Goal: Task Accomplishment & Management: Manage account settings

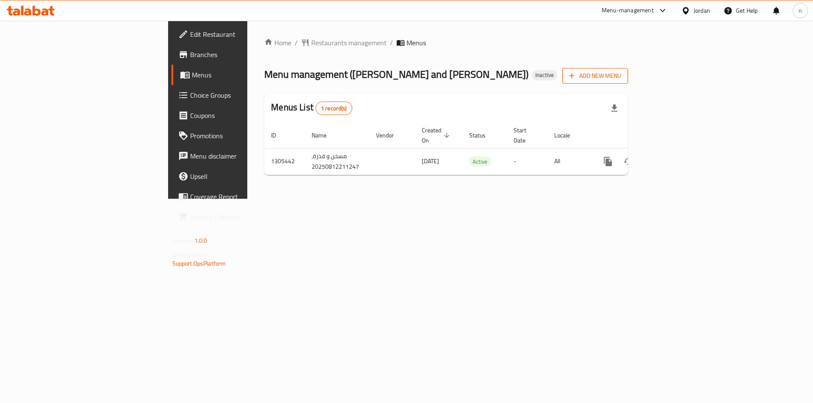
click at [621, 75] on span "Add New Menu" at bounding box center [595, 76] width 52 height 11
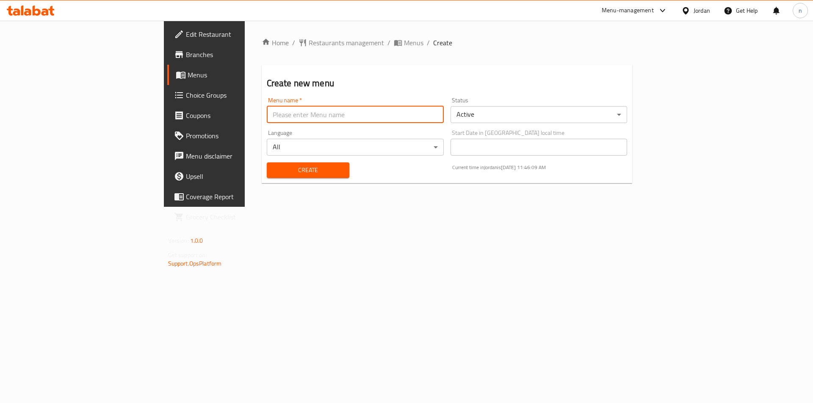
click at [267, 110] on input "text" at bounding box center [355, 114] width 177 height 17
type input "13-8"
click at [267, 163] on button "Create" at bounding box center [308, 171] width 83 height 16
click at [302, 51] on div "Home / Restaurants management / Menus / Create Create new menu Menu name   * Me…" at bounding box center [447, 114] width 371 height 152
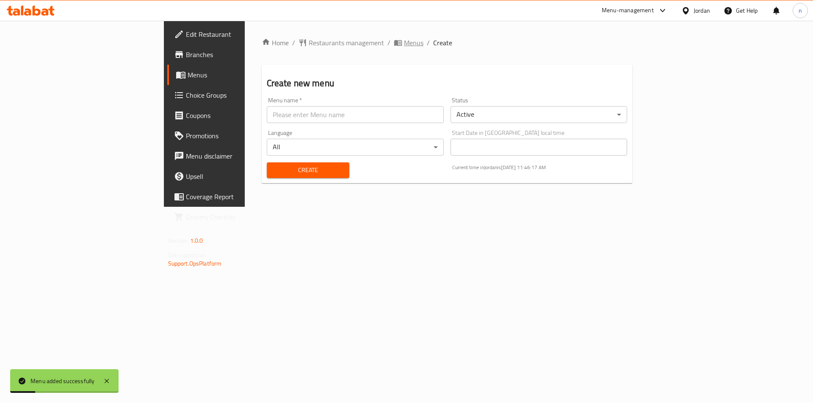
click at [404, 40] on span "Menus" at bounding box center [413, 43] width 19 height 10
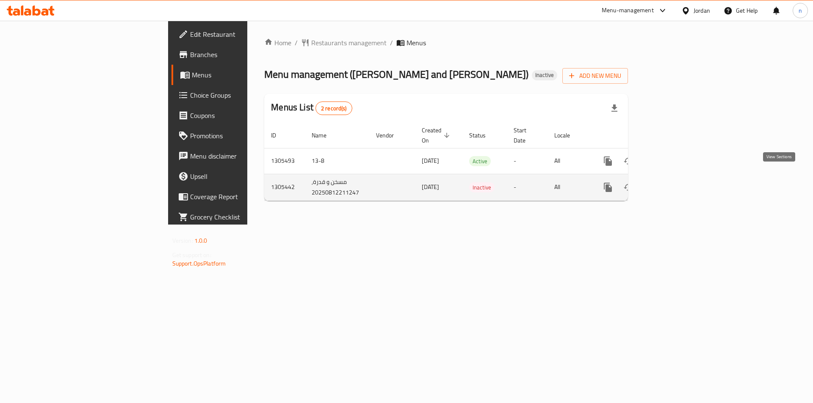
click at [674, 182] on icon "enhanced table" at bounding box center [669, 187] width 10 height 10
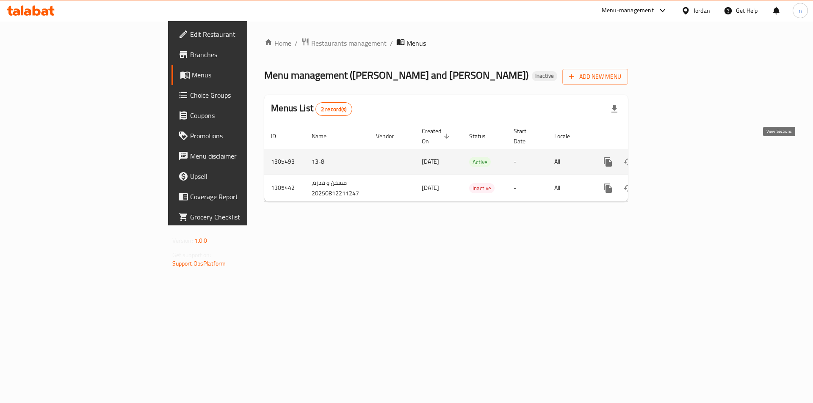
click at [679, 152] on link "enhanced table" at bounding box center [669, 162] width 20 height 20
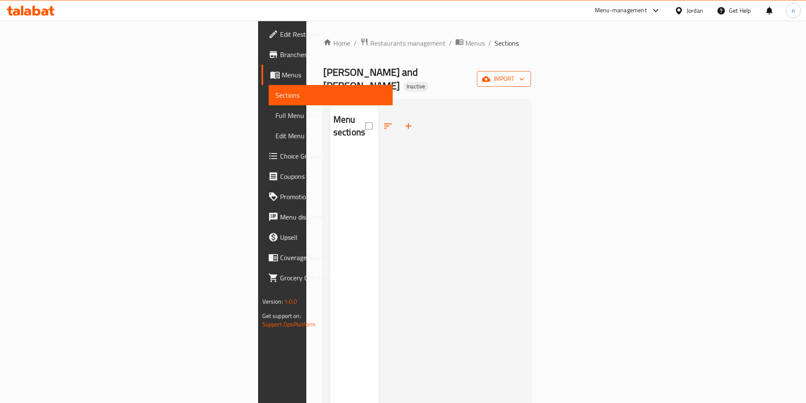
click at [524, 74] on span "import" at bounding box center [504, 79] width 41 height 11
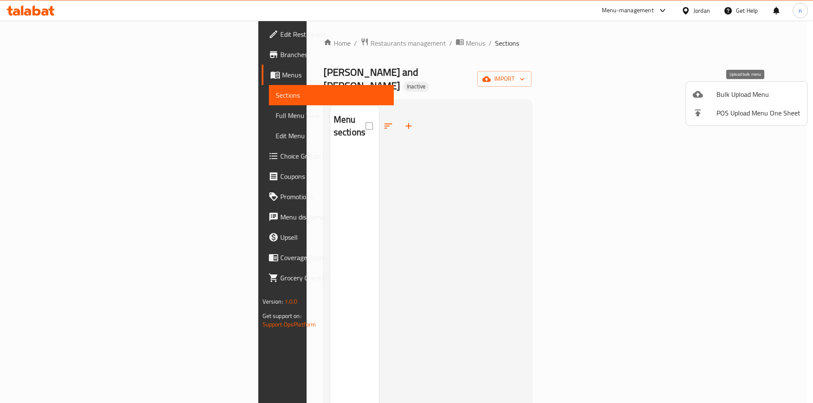
click at [708, 94] on div at bounding box center [704, 94] width 24 height 10
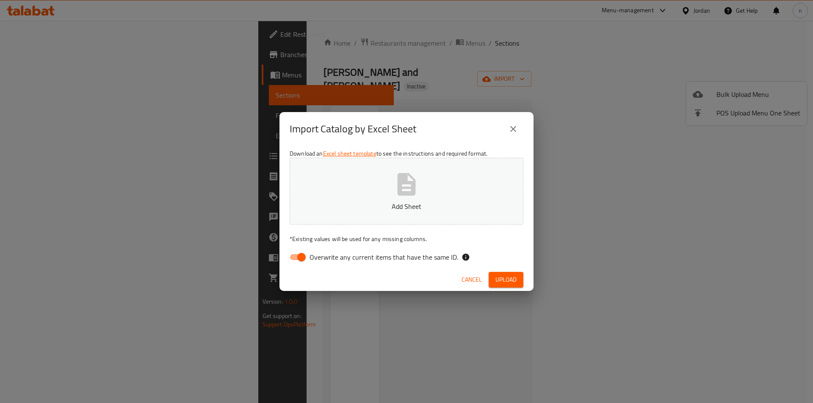
click at [306, 258] on input "Overwrite any current items that have the same ID." at bounding box center [301, 257] width 48 height 16
checkbox input "false"
click at [429, 178] on button "Add Sheet" at bounding box center [407, 191] width 234 height 67
click at [508, 279] on span "Upload" at bounding box center [505, 280] width 21 height 11
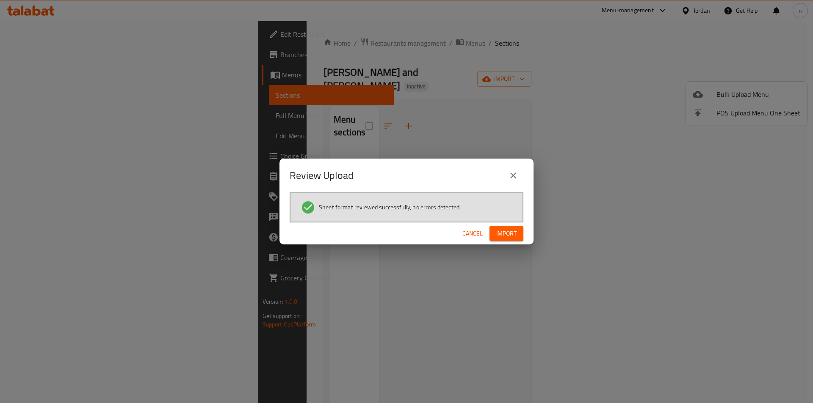
click at [511, 233] on span "Import" at bounding box center [506, 234] width 20 height 11
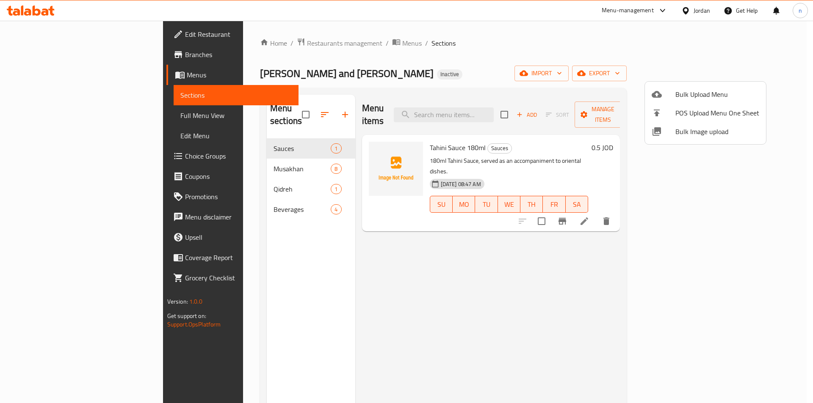
click at [261, 159] on div at bounding box center [406, 201] width 813 height 403
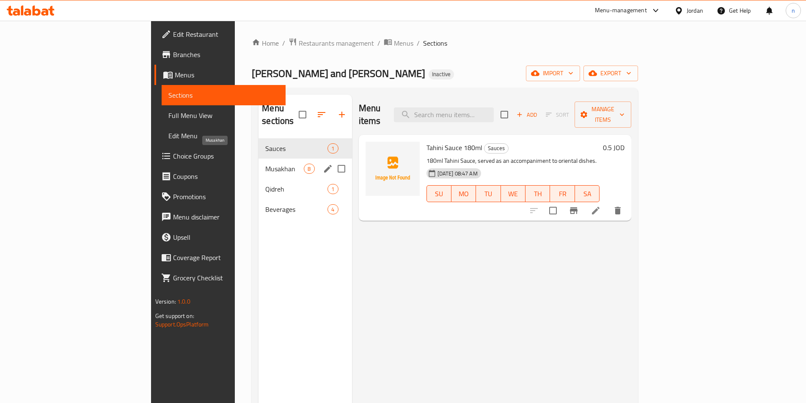
click at [265, 164] on span "Musakhan" at bounding box center [284, 169] width 39 height 10
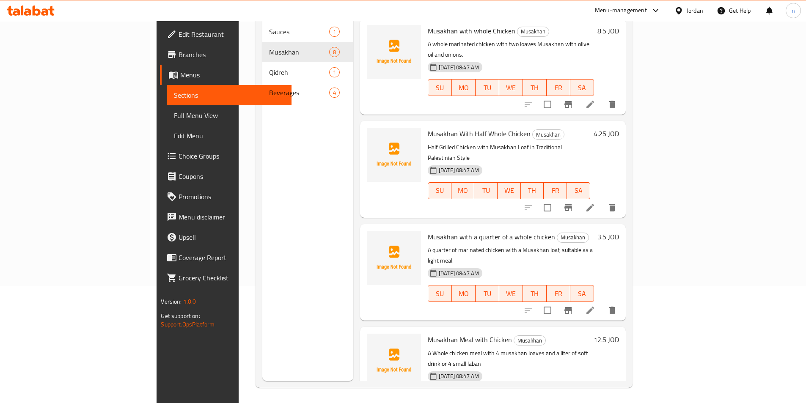
scroll to position [119, 0]
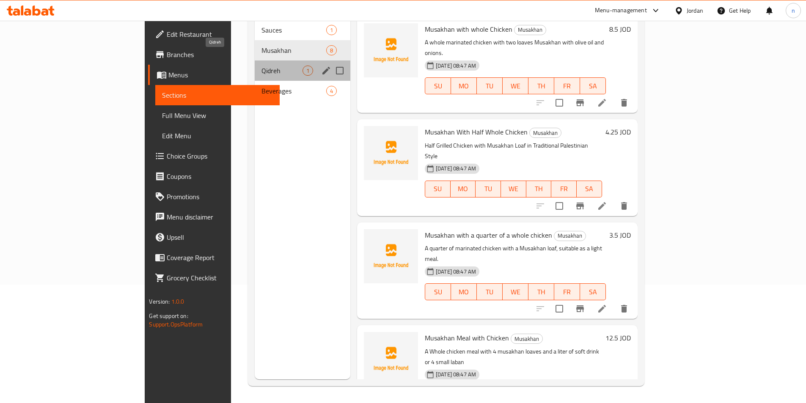
click at [262, 66] on span "Qidreh" at bounding box center [282, 71] width 41 height 10
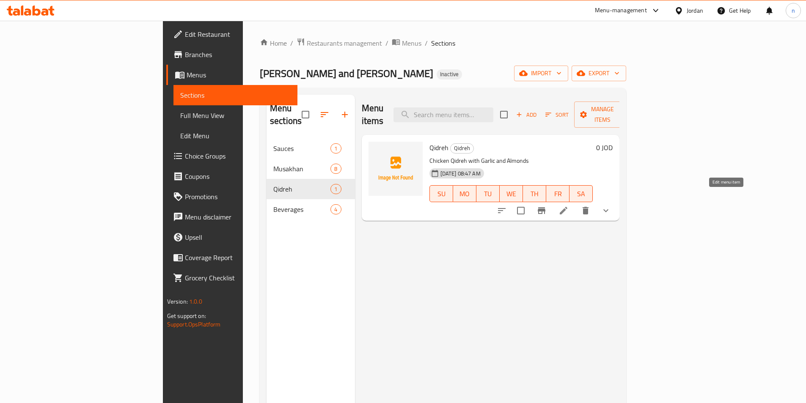
click at [569, 206] on icon at bounding box center [564, 211] width 10 height 10
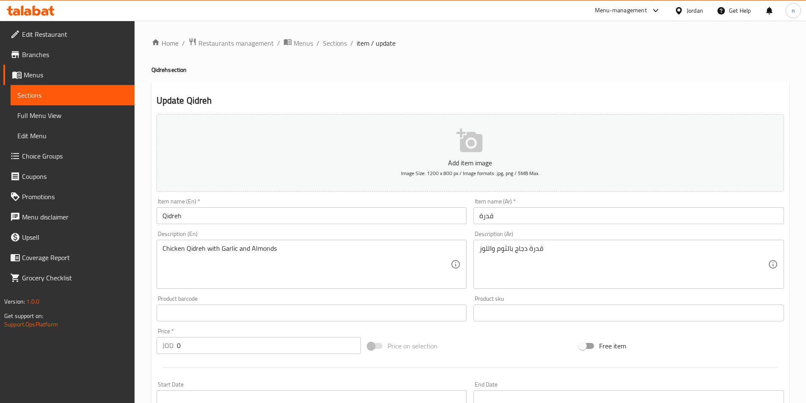
click at [41, 111] on span "Full Menu View" at bounding box center [72, 115] width 110 height 10
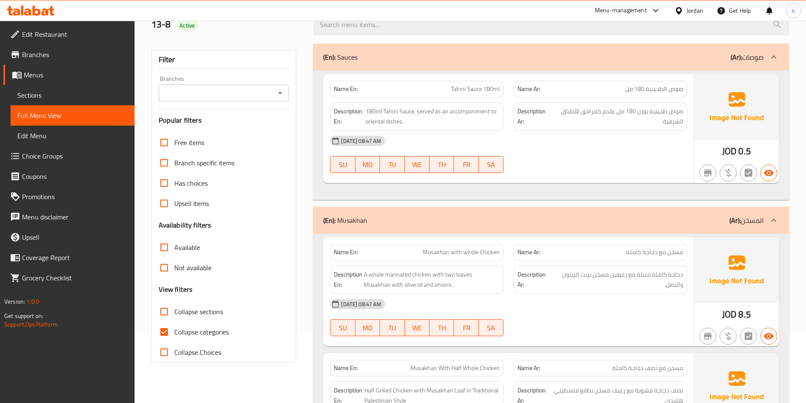
scroll to position [212, 0]
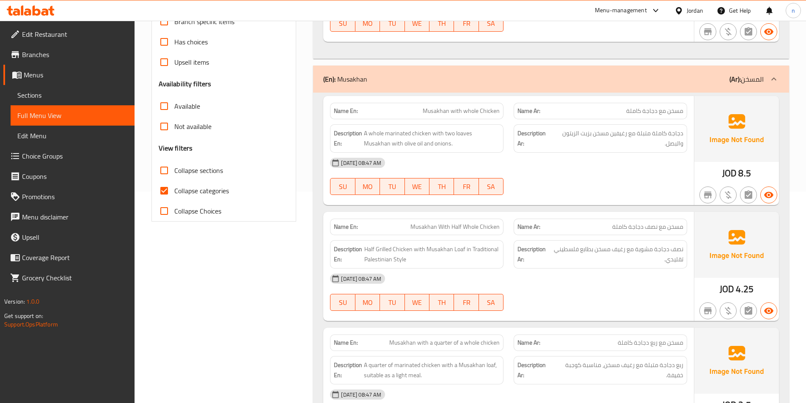
click at [200, 188] on span "Collapse categories" at bounding box center [201, 191] width 55 height 10
click at [174, 188] on input "Collapse categories" at bounding box center [164, 191] width 20 height 20
checkbox input "false"
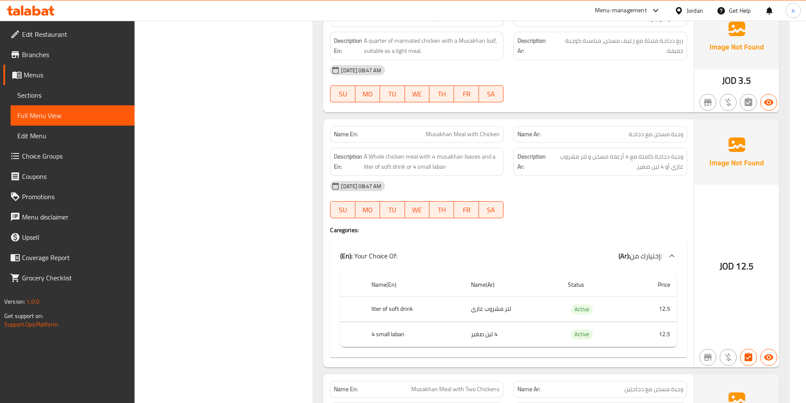
scroll to position [550, 0]
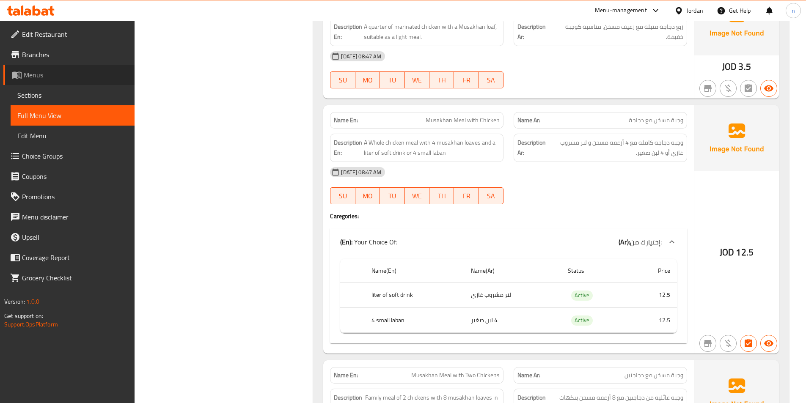
click at [76, 83] on link "Menus" at bounding box center [68, 75] width 131 height 20
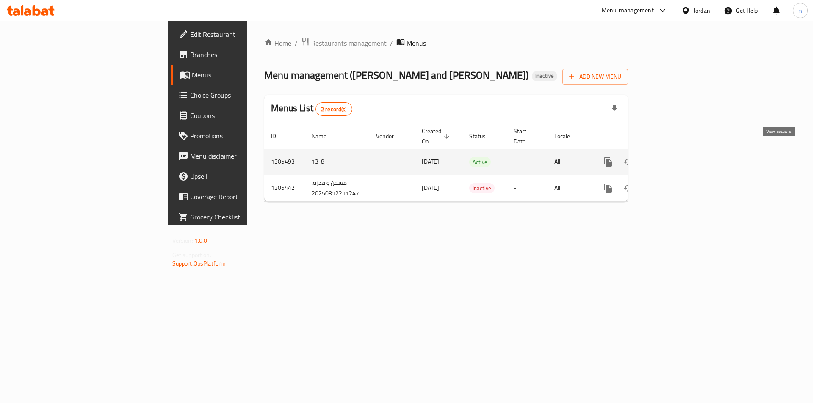
click at [679, 152] on link "enhanced table" at bounding box center [669, 162] width 20 height 20
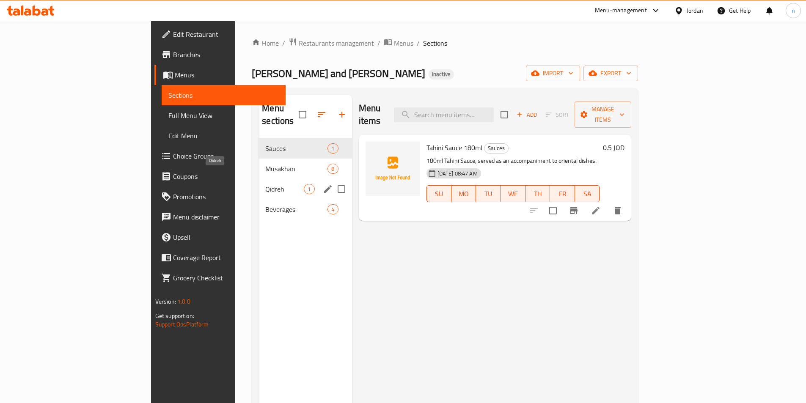
click at [265, 184] on span "Qidreh" at bounding box center [284, 189] width 39 height 10
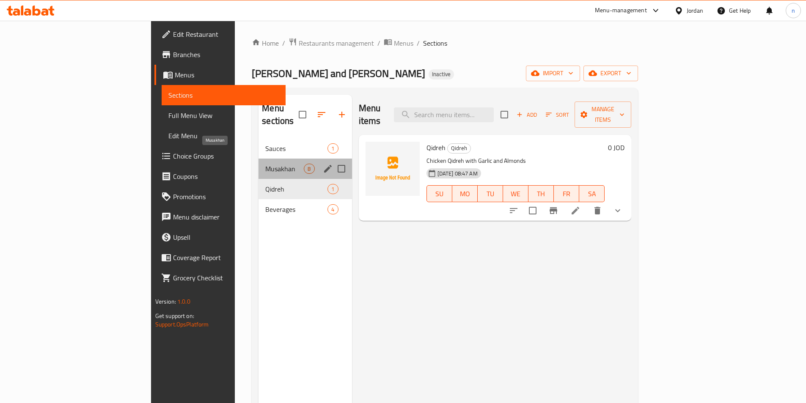
click at [265, 164] on span "Musakhan" at bounding box center [284, 169] width 39 height 10
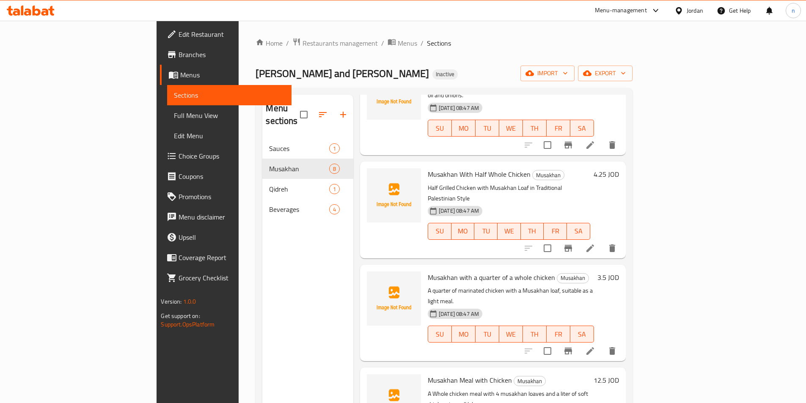
scroll to position [169, 0]
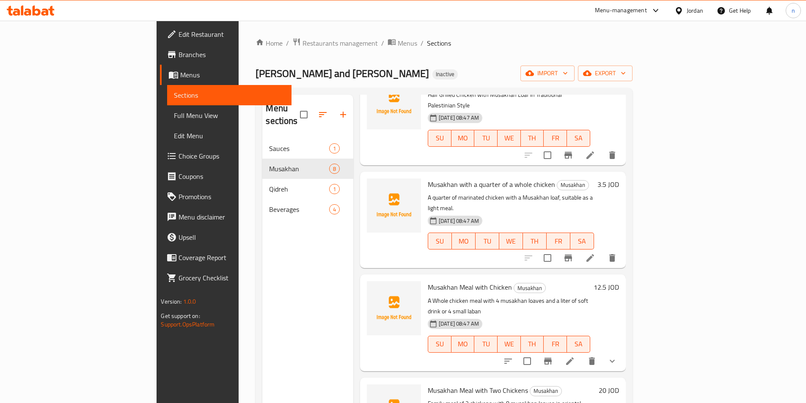
click at [623, 351] on button "show more" at bounding box center [612, 361] width 20 height 20
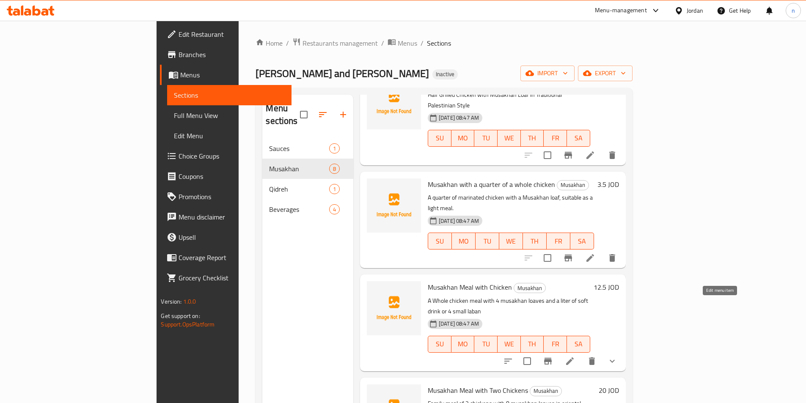
click at [575, 356] on icon at bounding box center [570, 361] width 10 height 10
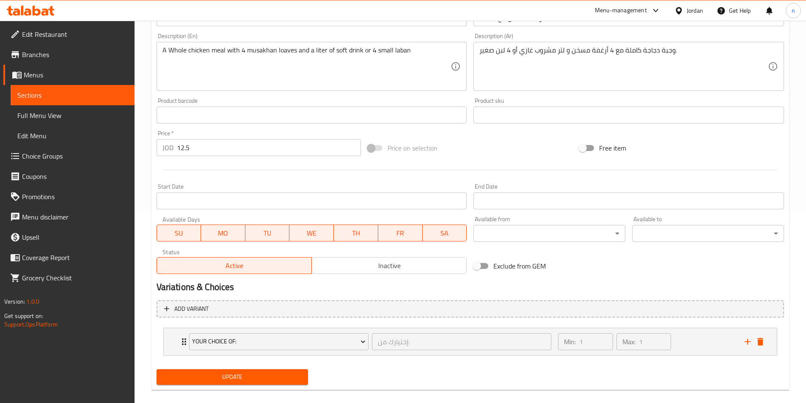
scroll to position [203, 0]
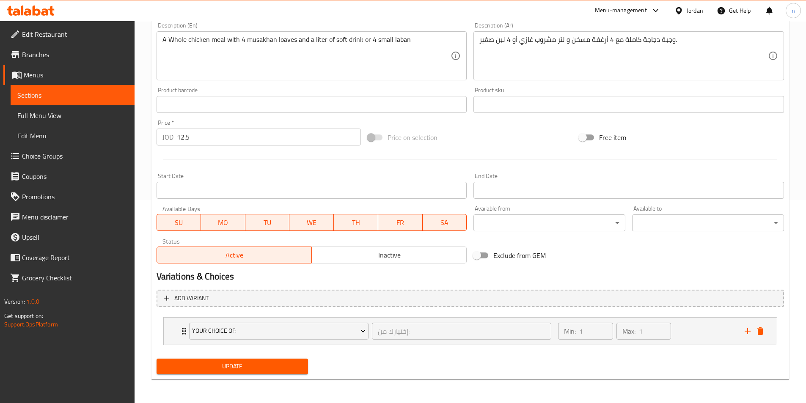
click at [198, 139] on input "12.5" at bounding box center [269, 137] width 185 height 17
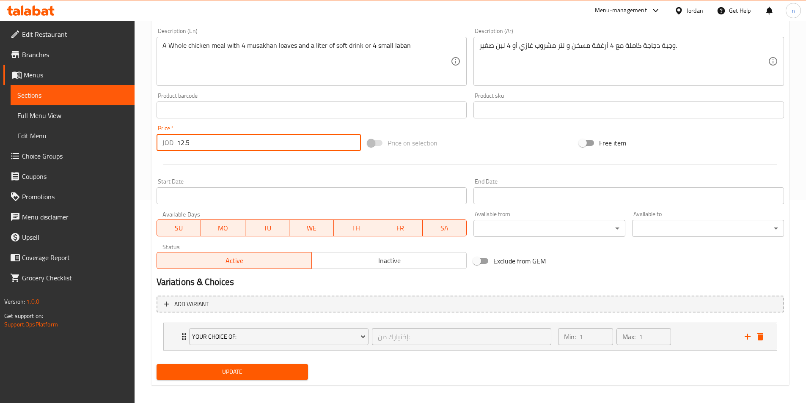
click at [198, 139] on input "12.5" at bounding box center [269, 142] width 185 height 17
type input "0"
click at [280, 365] on button "Update" at bounding box center [233, 372] width 152 height 16
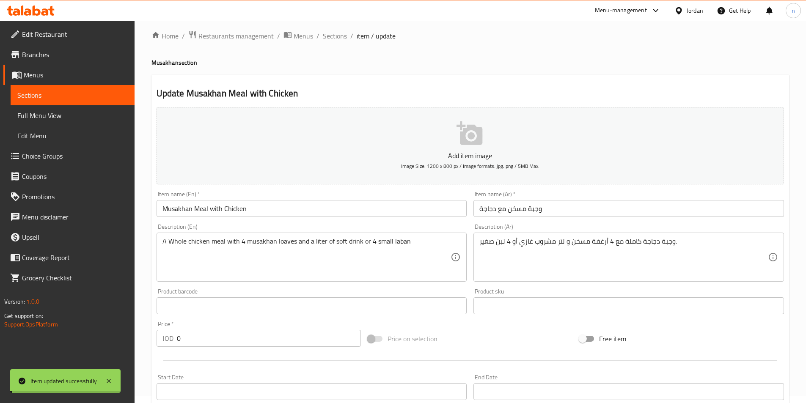
scroll to position [0, 0]
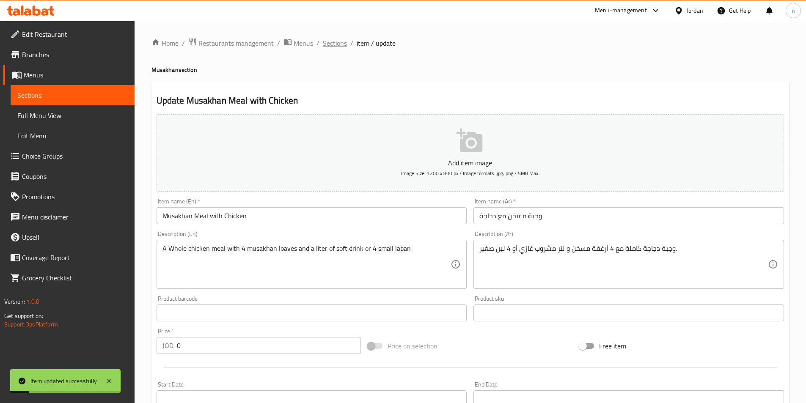
click at [334, 41] on span "Sections" at bounding box center [335, 43] width 24 height 10
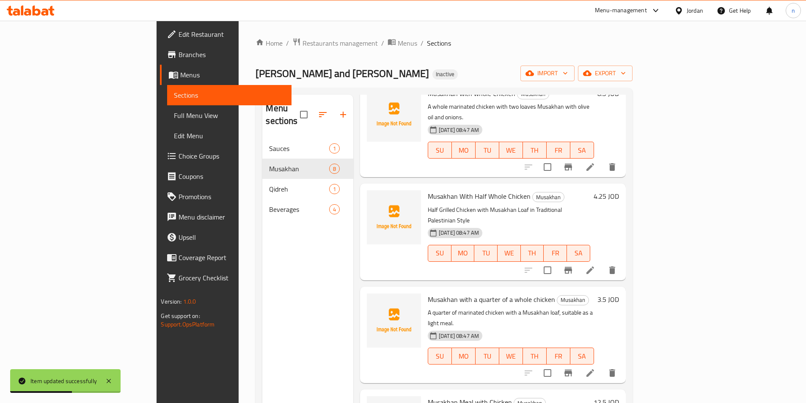
scroll to position [127, 0]
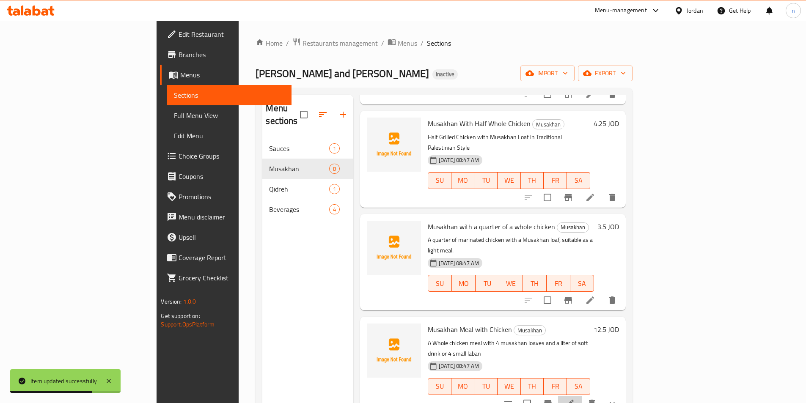
click at [582, 396] on li at bounding box center [570, 403] width 24 height 15
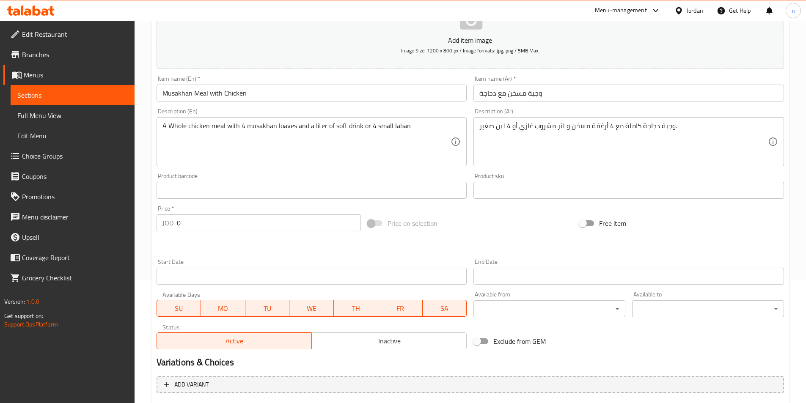
scroll to position [209, 0]
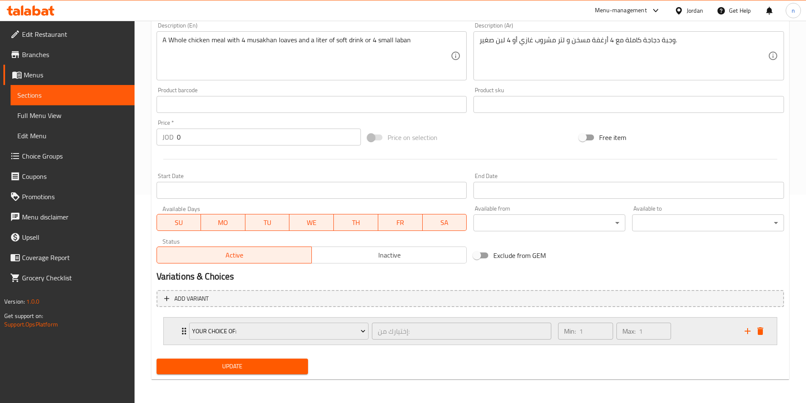
click at [370, 337] on div "إختيارك من: ​" at bounding box center [461, 331] width 183 height 20
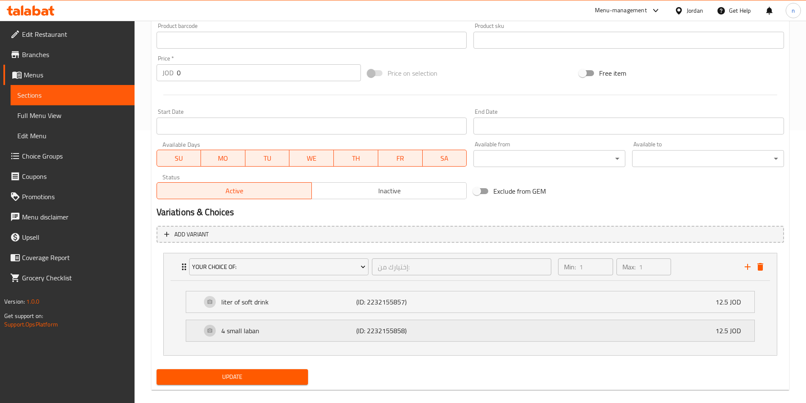
scroll to position [284, 0]
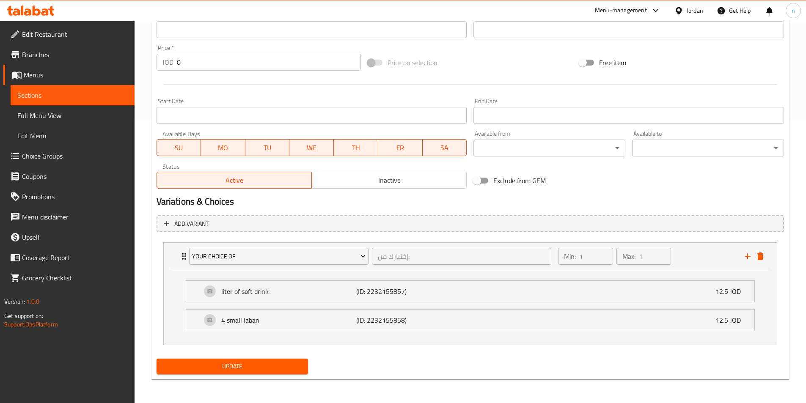
click at [226, 361] on span "Update" at bounding box center [232, 366] width 138 height 11
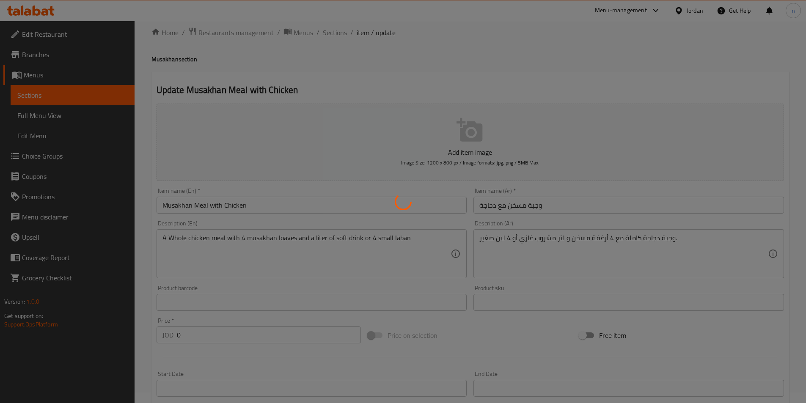
scroll to position [0, 0]
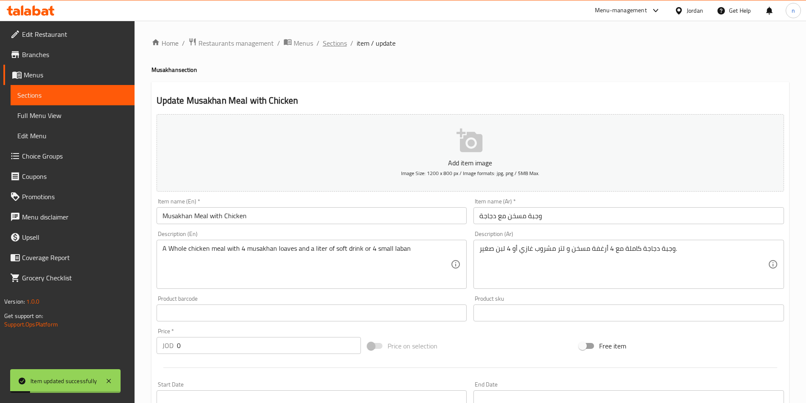
click at [343, 40] on span "Sections" at bounding box center [335, 43] width 24 height 10
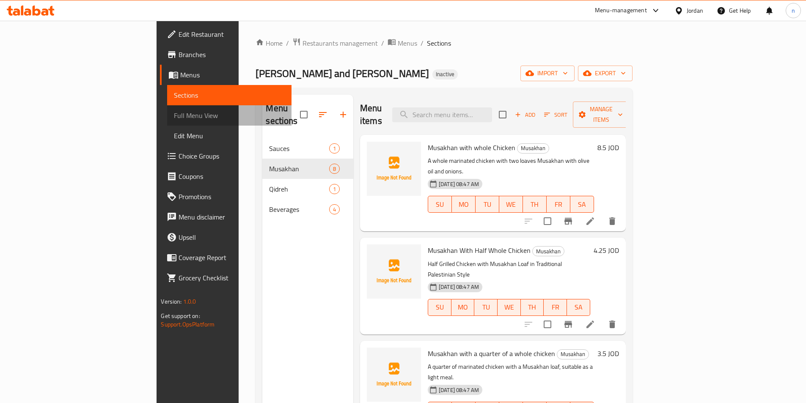
click at [174, 113] on span "Full Menu View" at bounding box center [229, 115] width 110 height 10
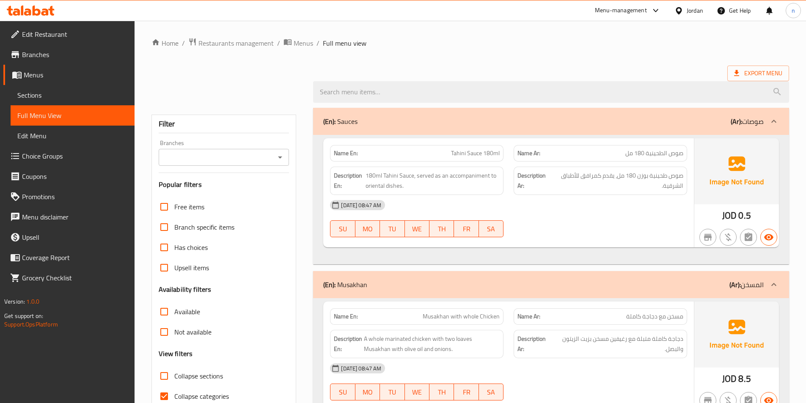
click at [202, 389] on label "Collapse categories" at bounding box center [191, 396] width 75 height 20
click at [174, 389] on input "Collapse categories" at bounding box center [164, 396] width 20 height 20
checkbox input "false"
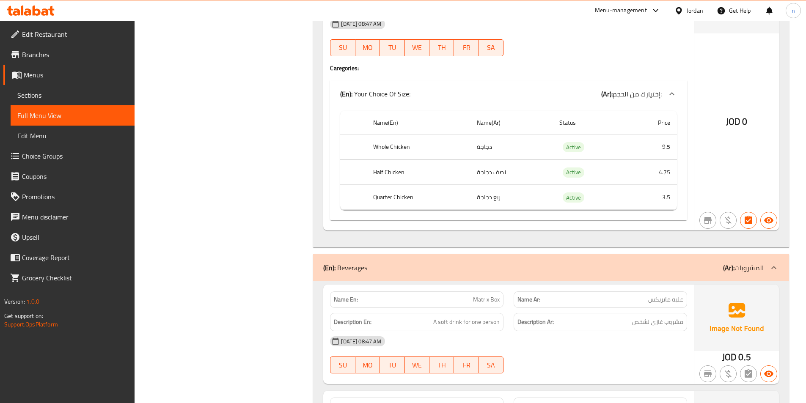
scroll to position [1566, 0]
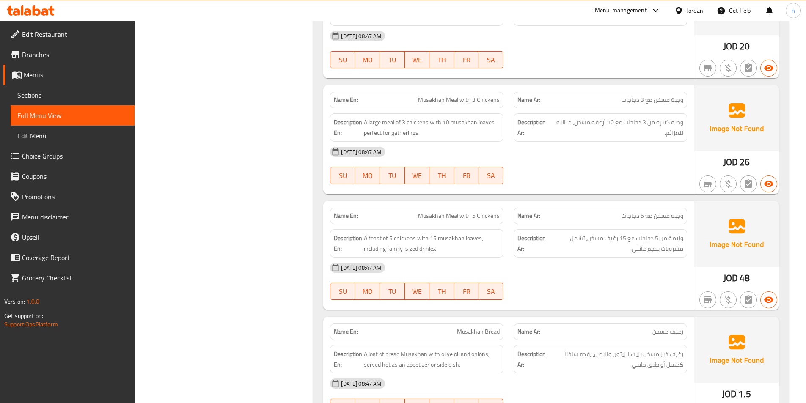
scroll to position [866, 0]
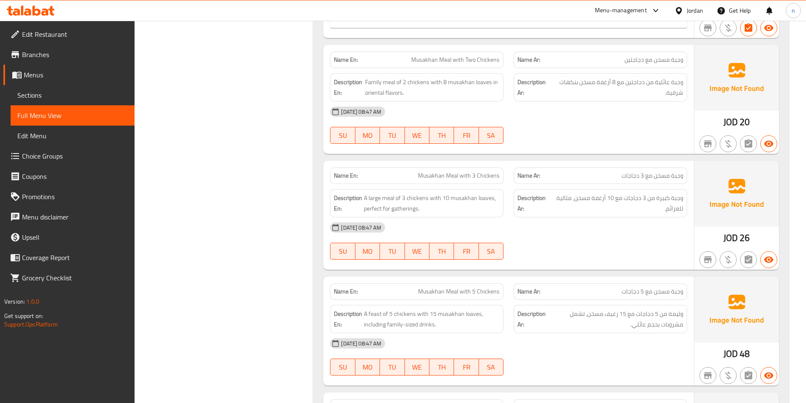
click at [56, 84] on link "Menus" at bounding box center [68, 75] width 131 height 20
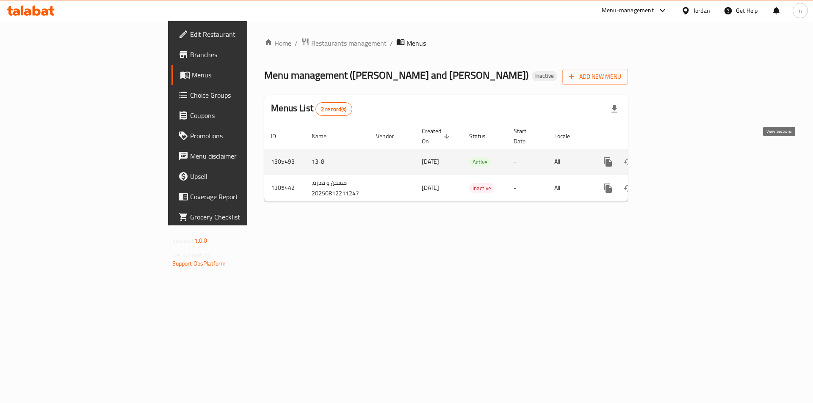
click at [674, 157] on icon "enhanced table" at bounding box center [669, 162] width 10 height 10
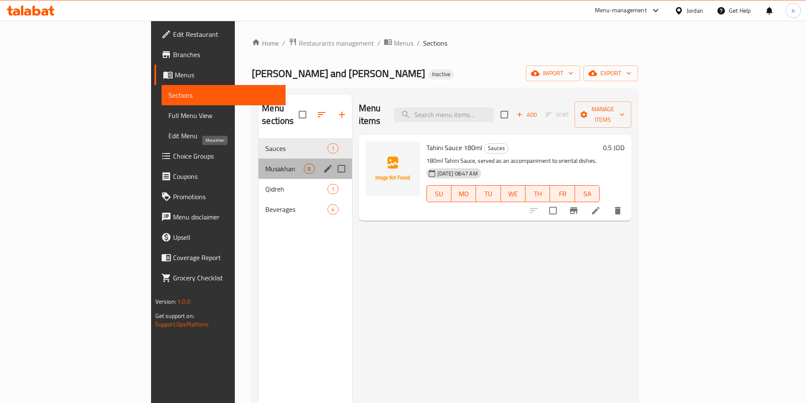
click at [265, 164] on span "Musakhan" at bounding box center [284, 169] width 39 height 10
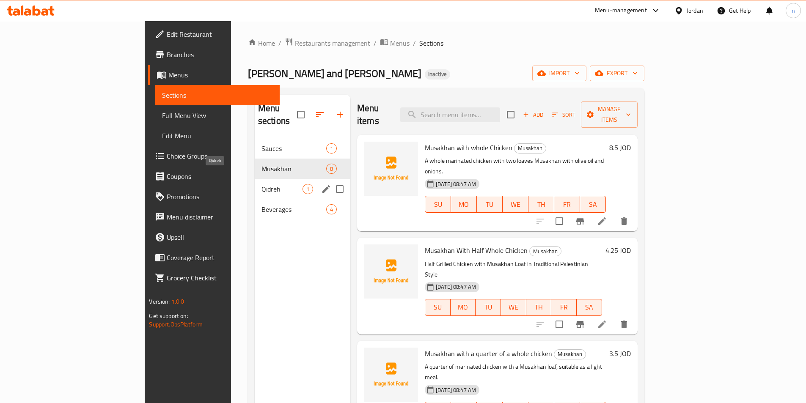
click at [262, 184] on span "Qidreh" at bounding box center [282, 189] width 41 height 10
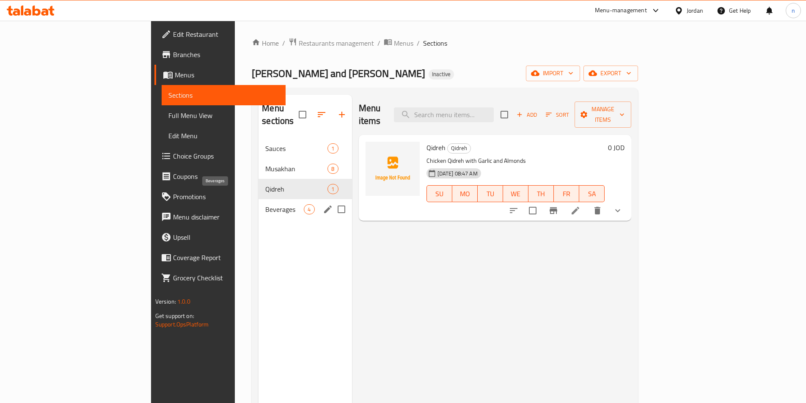
click at [265, 204] on span "Beverages" at bounding box center [284, 209] width 39 height 10
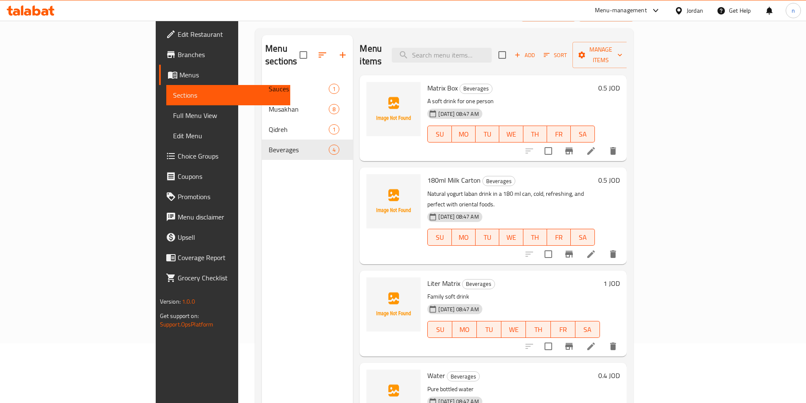
scroll to position [119, 0]
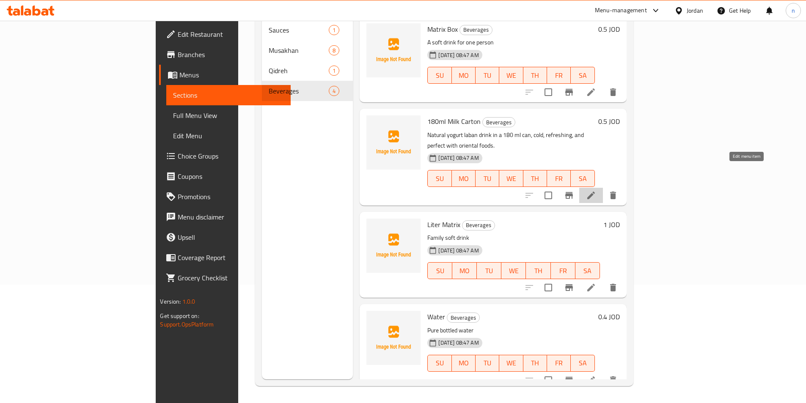
click at [596, 190] on icon at bounding box center [591, 195] width 10 height 10
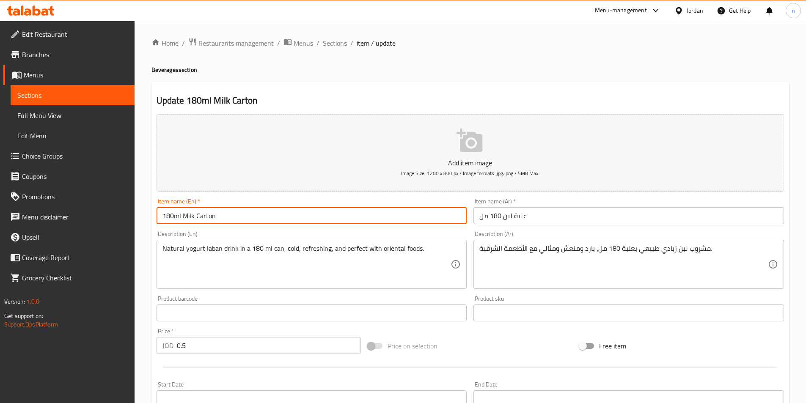
click at [244, 223] on input "180ml Milk Carton" at bounding box center [312, 215] width 311 height 17
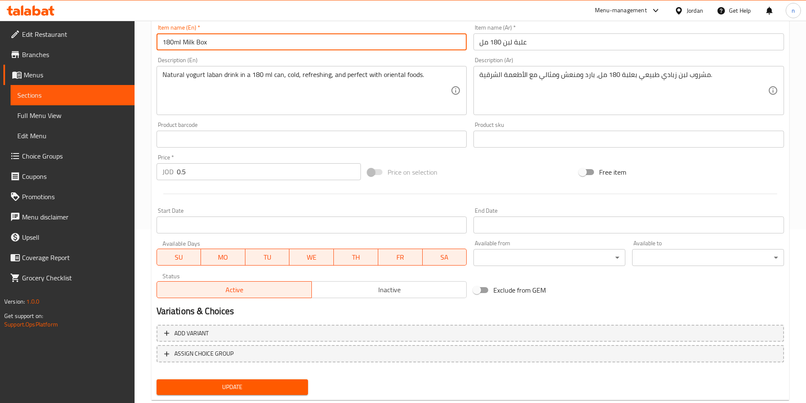
scroll to position [195, 0]
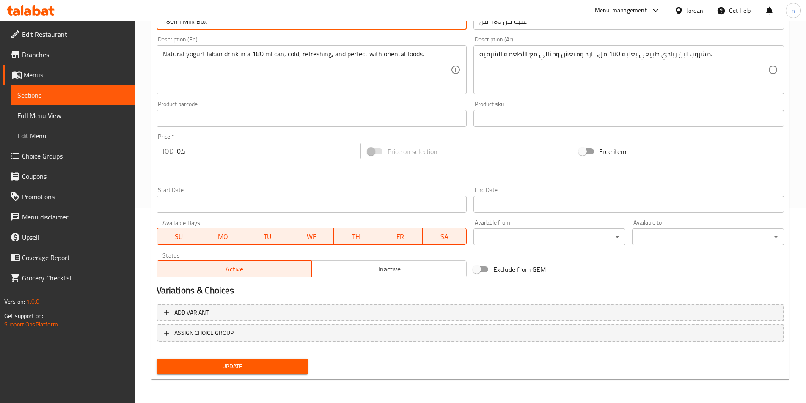
type input "180ml Milk Box"
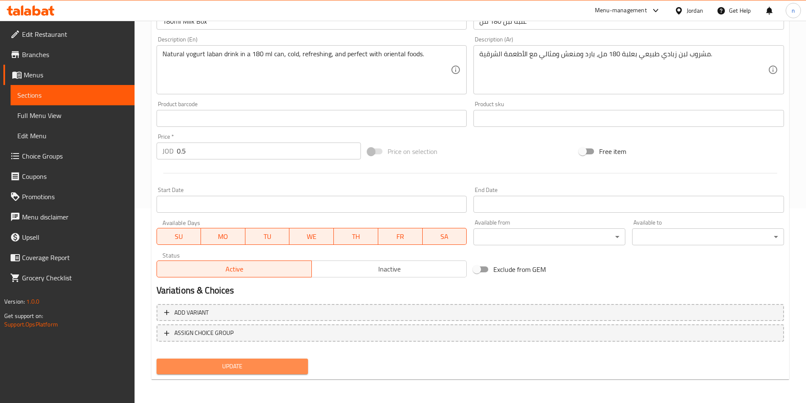
click at [232, 370] on span "Update" at bounding box center [232, 366] width 138 height 11
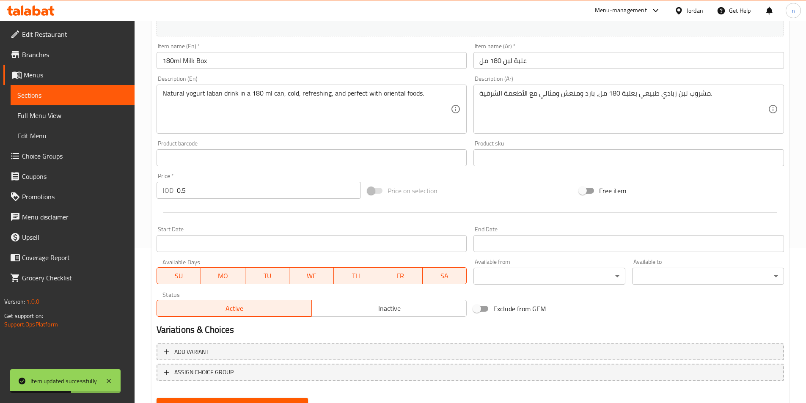
scroll to position [68, 0]
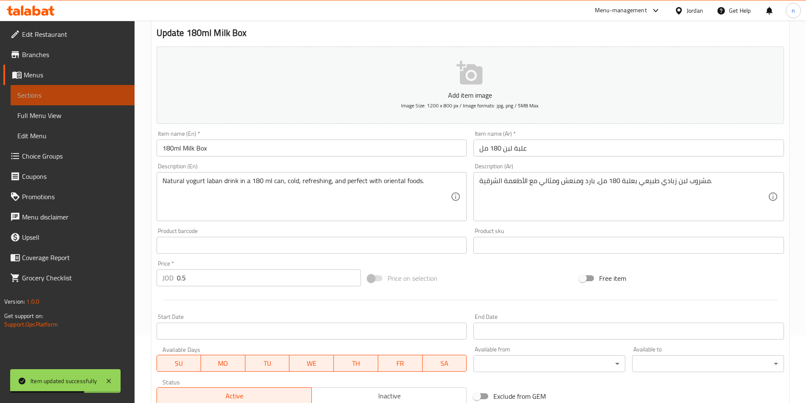
click at [52, 94] on span "Sections" at bounding box center [72, 95] width 110 height 10
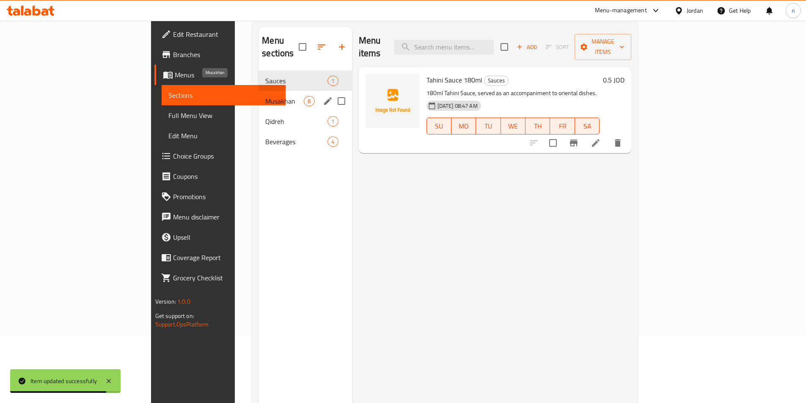
click at [265, 96] on span "Musakhan" at bounding box center [284, 101] width 39 height 10
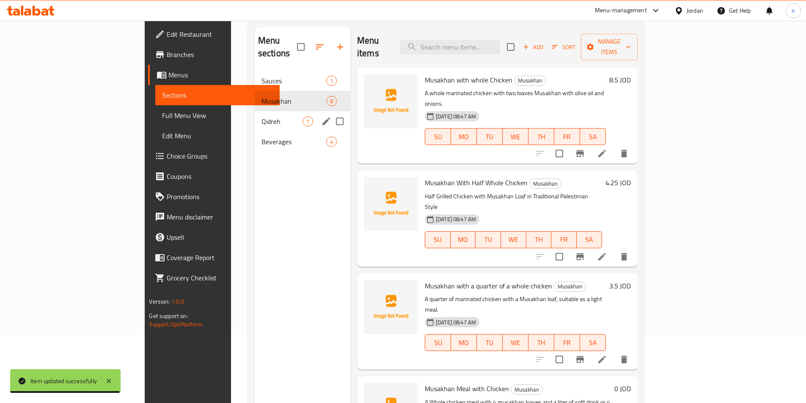
click at [255, 111] on div "Qidreh 1" at bounding box center [303, 121] width 96 height 20
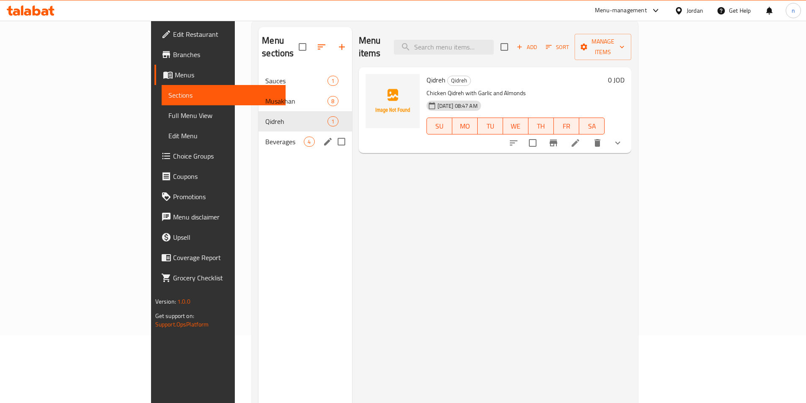
click at [259, 134] on div "Beverages 4" at bounding box center [305, 142] width 93 height 20
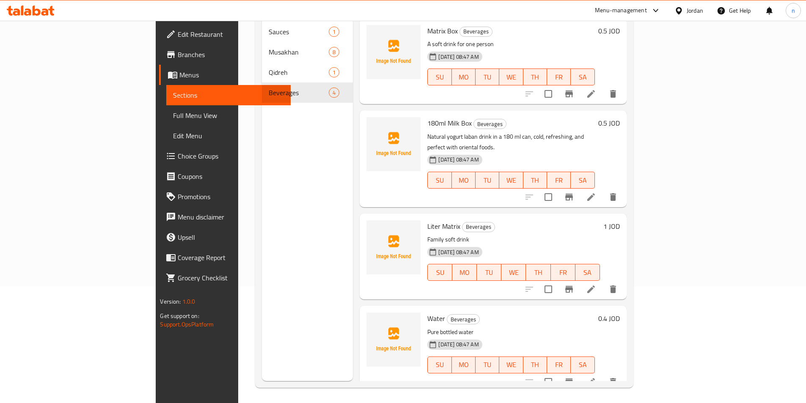
scroll to position [119, 0]
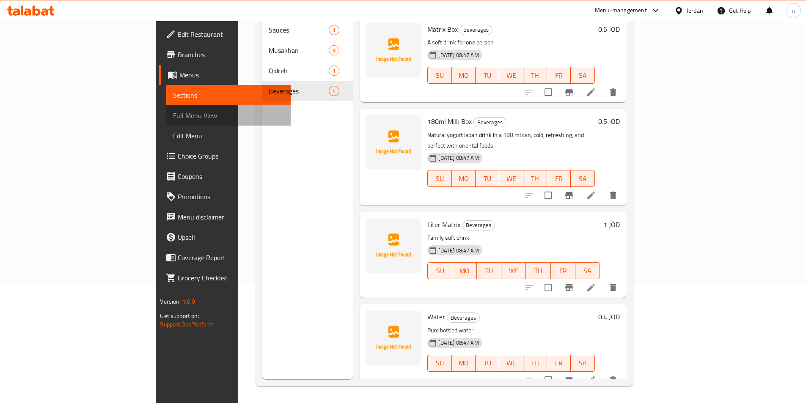
click at [173, 119] on span "Full Menu View" at bounding box center [228, 115] width 110 height 10
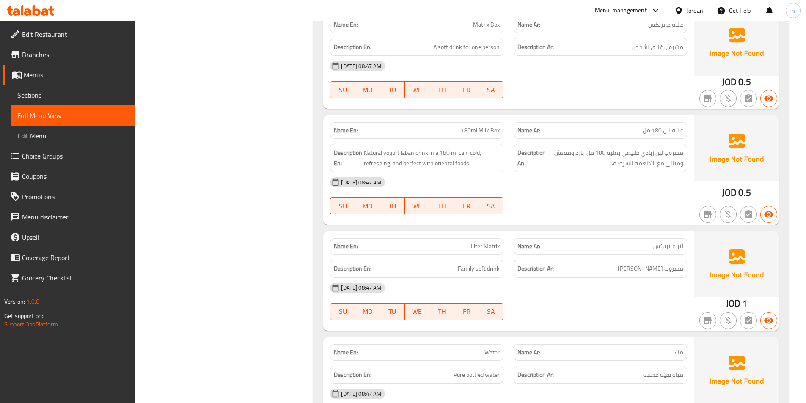
scroll to position [1583, 0]
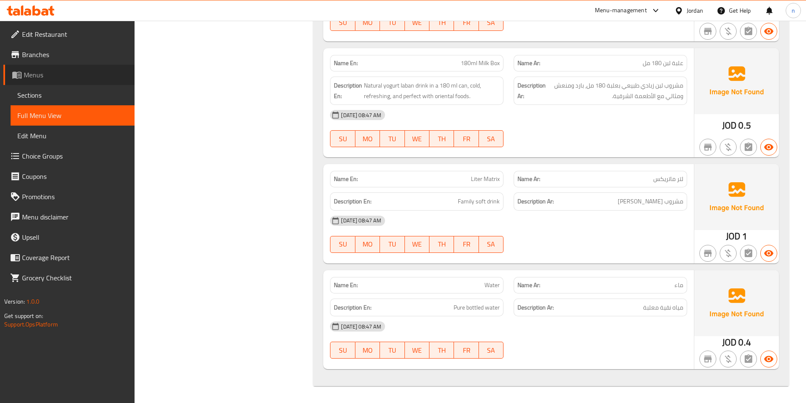
click at [76, 70] on span "Menus" at bounding box center [76, 75] width 104 height 10
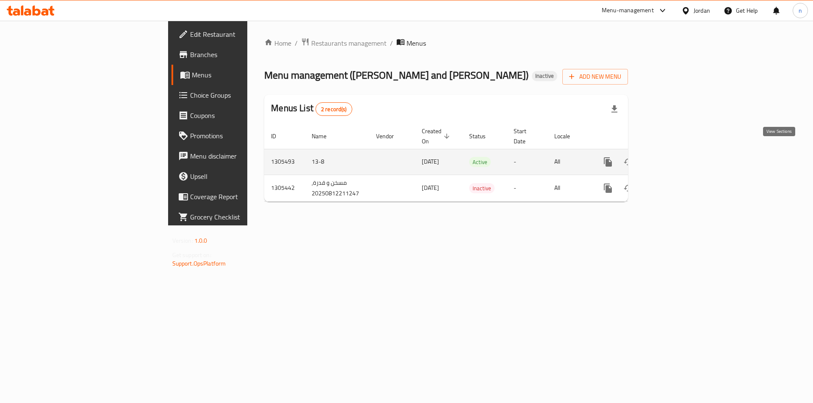
click at [674, 157] on icon "enhanced table" at bounding box center [669, 162] width 10 height 10
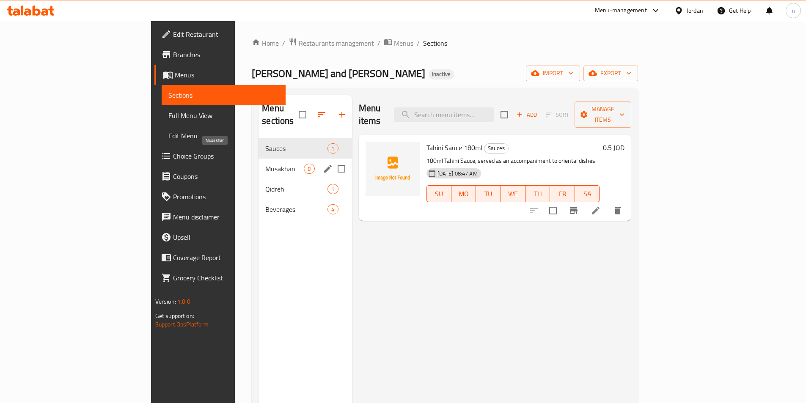
click at [265, 164] on span "Musakhan" at bounding box center [284, 169] width 39 height 10
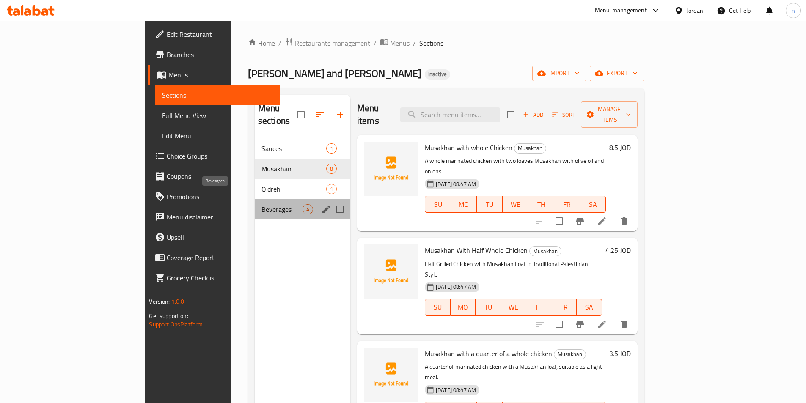
click at [262, 204] on span "Beverages" at bounding box center [282, 209] width 41 height 10
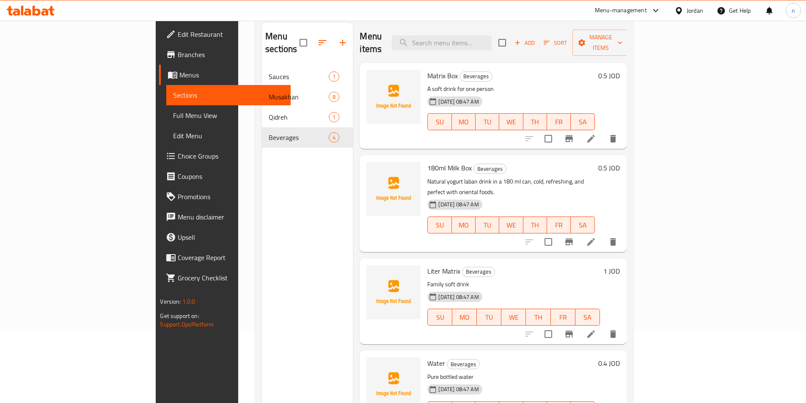
scroll to position [119, 0]
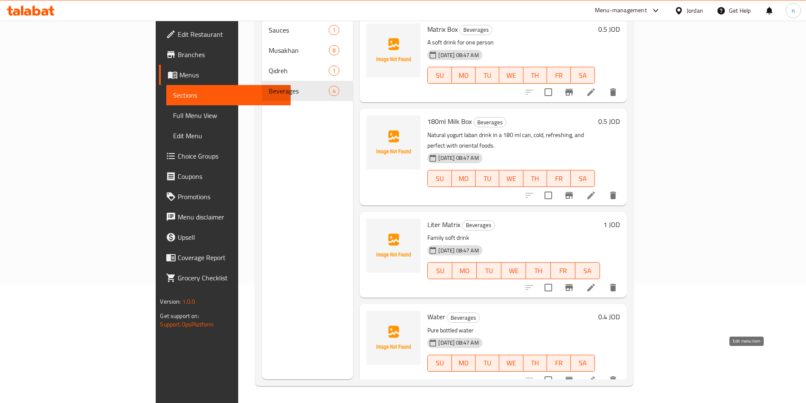
click at [596, 375] on icon at bounding box center [591, 380] width 10 height 10
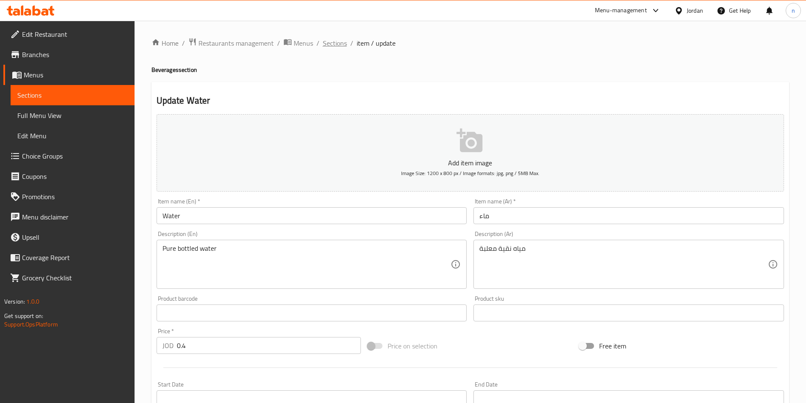
click at [323, 41] on span "Sections" at bounding box center [335, 43] width 24 height 10
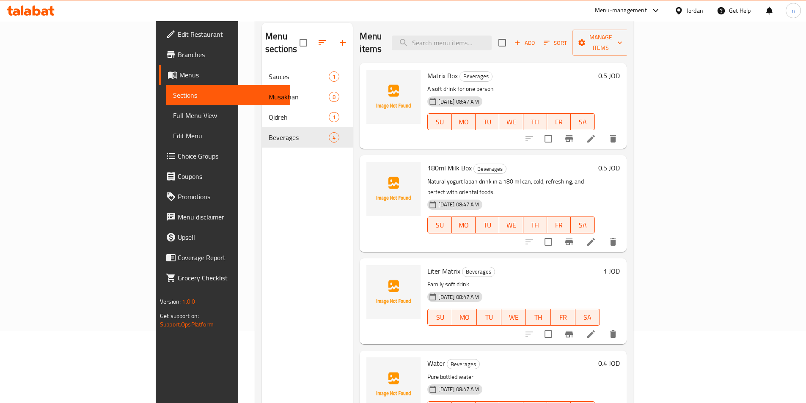
scroll to position [119, 0]
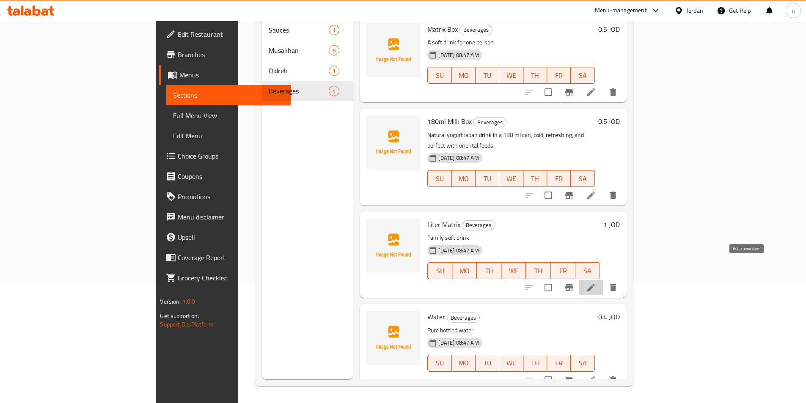
click at [596, 283] on icon at bounding box center [591, 288] width 10 height 10
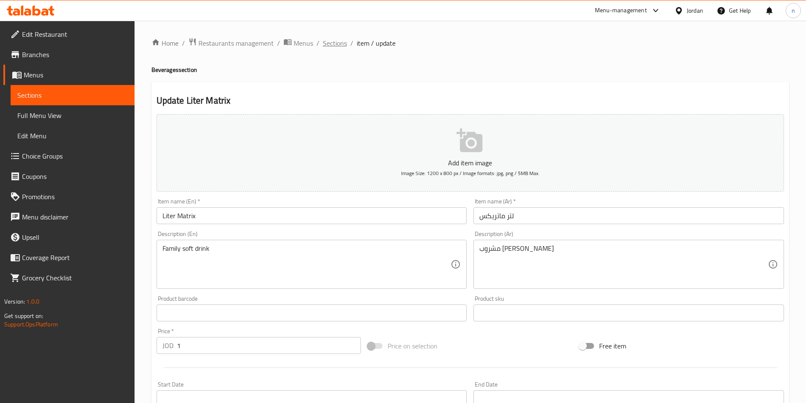
click at [338, 38] on span "Sections" at bounding box center [335, 43] width 24 height 10
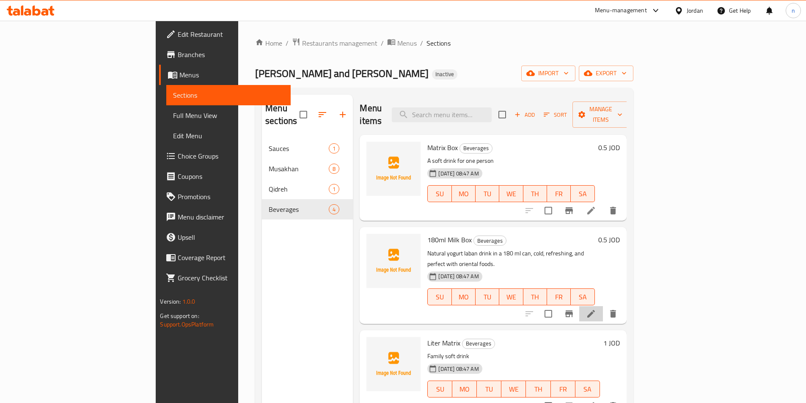
click at [603, 306] on li at bounding box center [591, 313] width 24 height 15
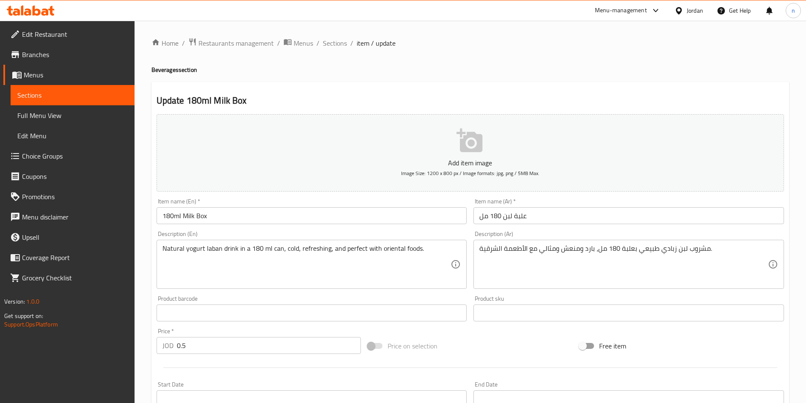
click at [359, 216] on input "180ml Milk Box" at bounding box center [312, 215] width 311 height 17
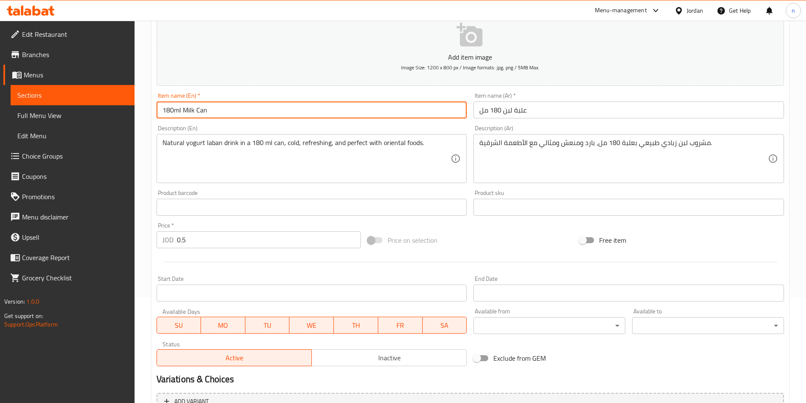
scroll to position [195, 0]
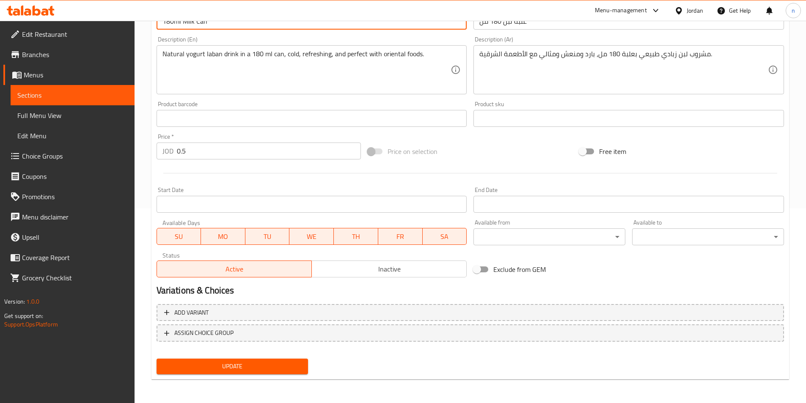
type input "180ml Milk Can"
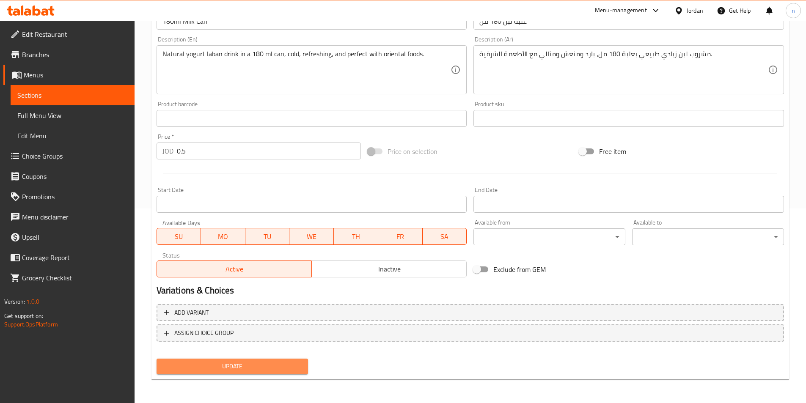
click at [215, 365] on span "Update" at bounding box center [232, 366] width 138 height 11
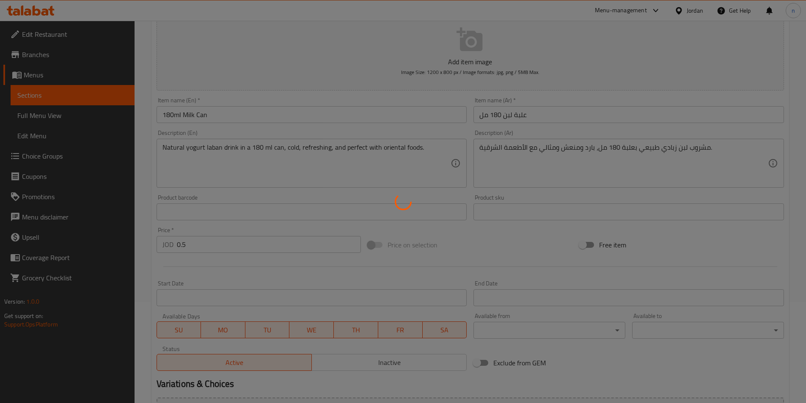
scroll to position [0, 0]
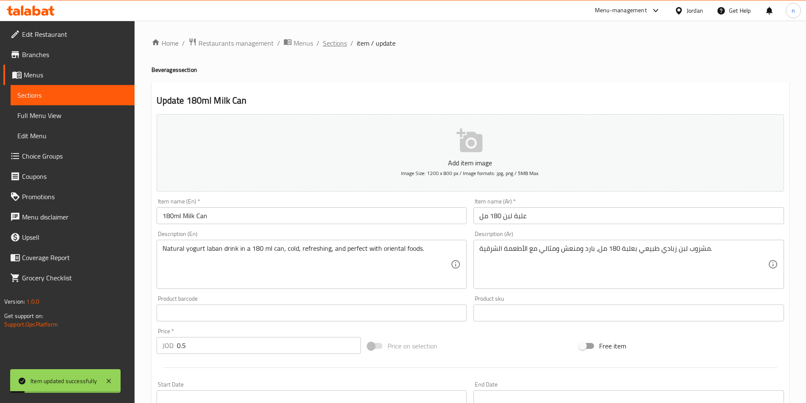
click at [340, 39] on span "Sections" at bounding box center [335, 43] width 24 height 10
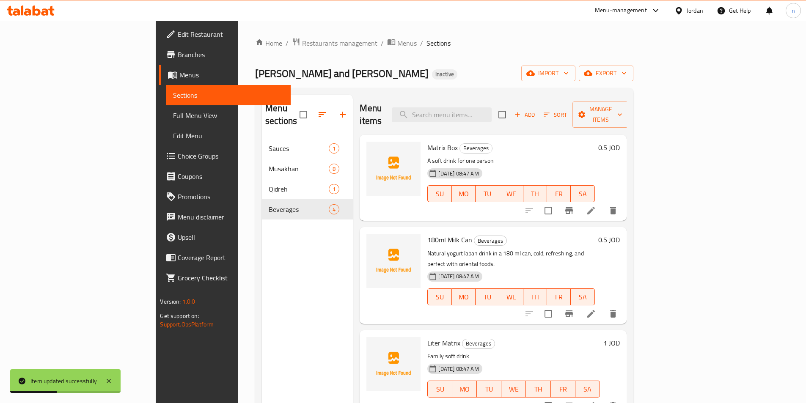
click at [603, 203] on li at bounding box center [591, 210] width 24 height 15
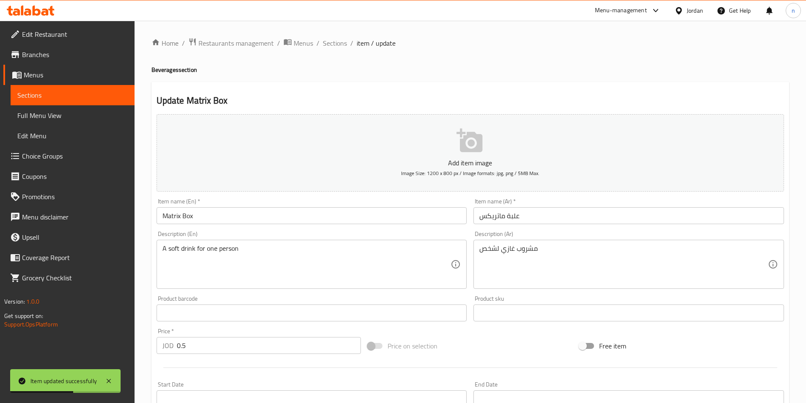
click at [233, 228] on div "Description (En) A soft drink for one person Description (En)" at bounding box center [311, 260] width 317 height 65
click at [231, 216] on input "Matrix Box" at bounding box center [312, 215] width 311 height 17
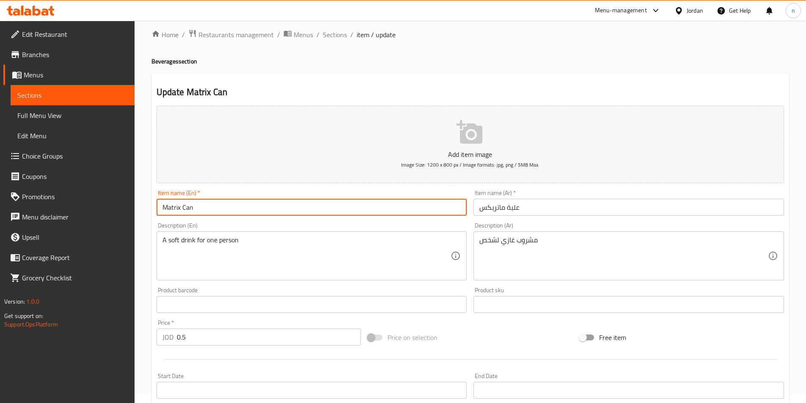
scroll to position [195, 0]
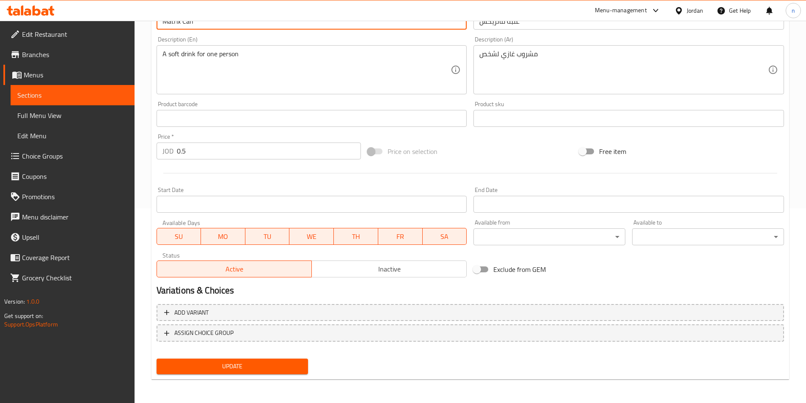
type input "Matrix Can"
click at [234, 368] on span "Update" at bounding box center [232, 366] width 138 height 11
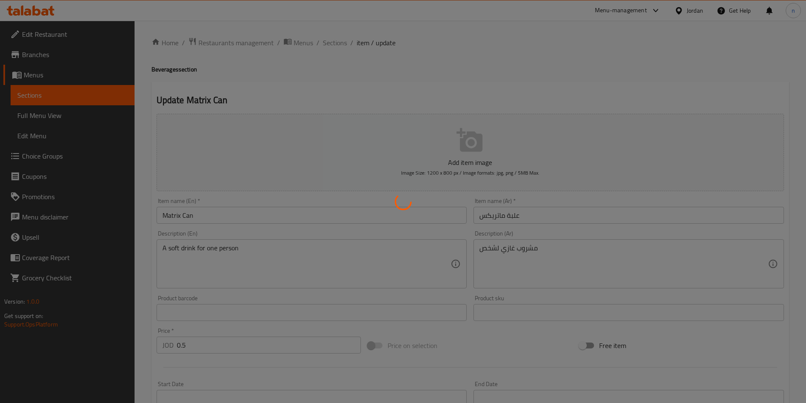
scroll to position [0, 0]
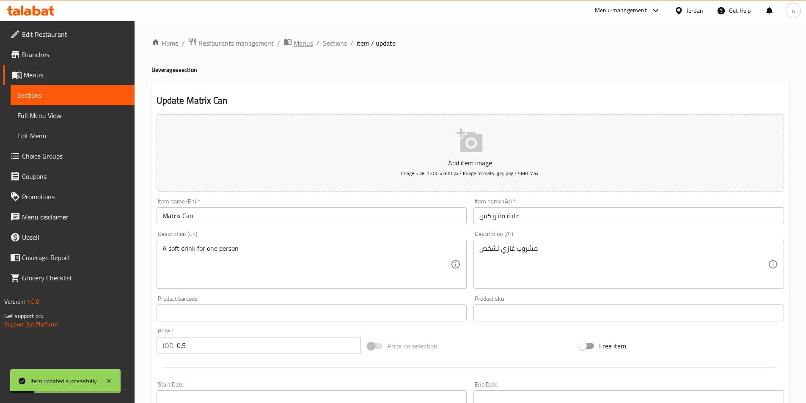
click at [308, 40] on span "Menus" at bounding box center [303, 43] width 19 height 10
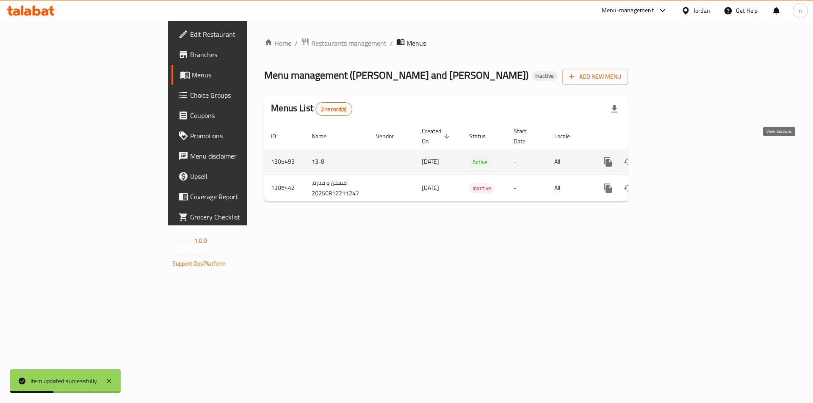
click at [679, 152] on link "enhanced table" at bounding box center [669, 162] width 20 height 20
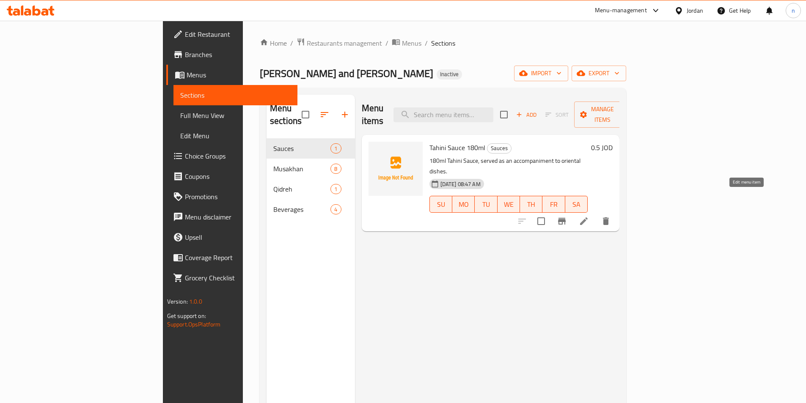
click at [589, 216] on icon at bounding box center [584, 221] width 10 height 10
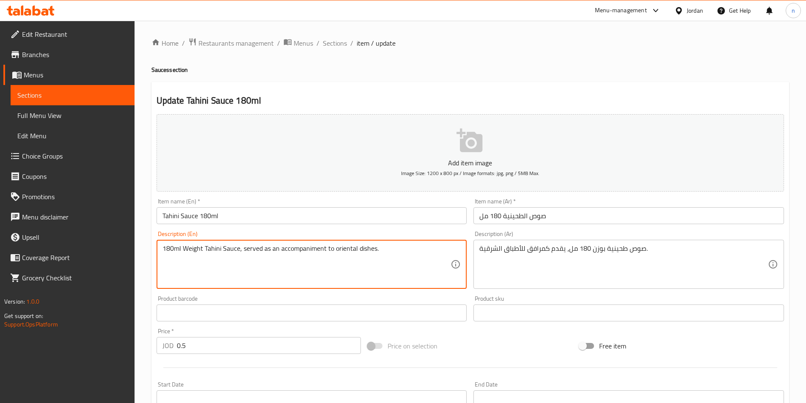
type textarea "180ml Weight Tahini Sauce, served as an accompaniment to oriental dishes."
drag, startPoint x: 160, startPoint y: 249, endPoint x: 158, endPoint y: 259, distance: 10.5
click at [158, 259] on div "180ml Weight Tahini Sauce, served as an accompaniment to oriental dishes. Descr…" at bounding box center [312, 264] width 311 height 49
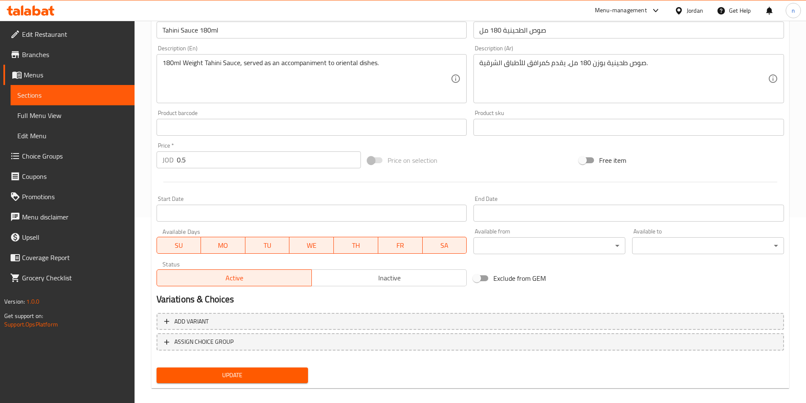
scroll to position [195, 0]
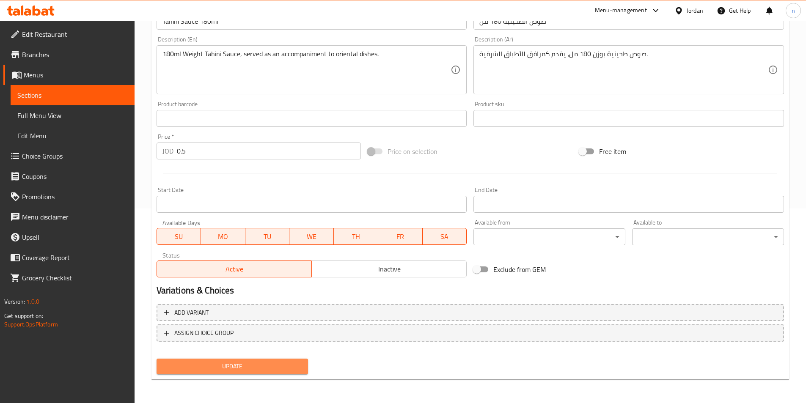
click at [238, 363] on span "Update" at bounding box center [232, 366] width 138 height 11
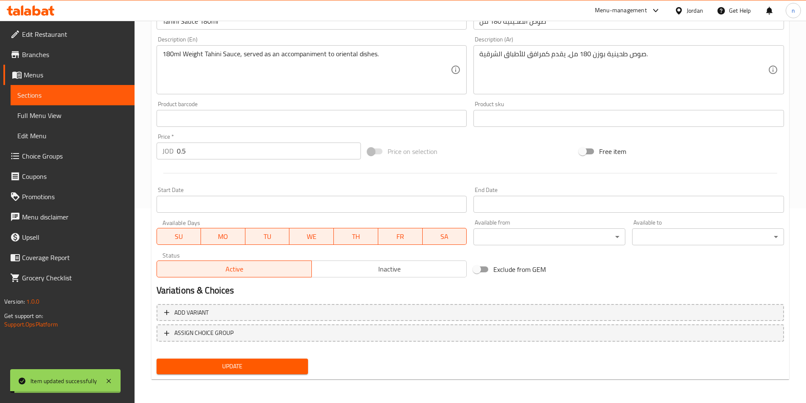
scroll to position [0, 0]
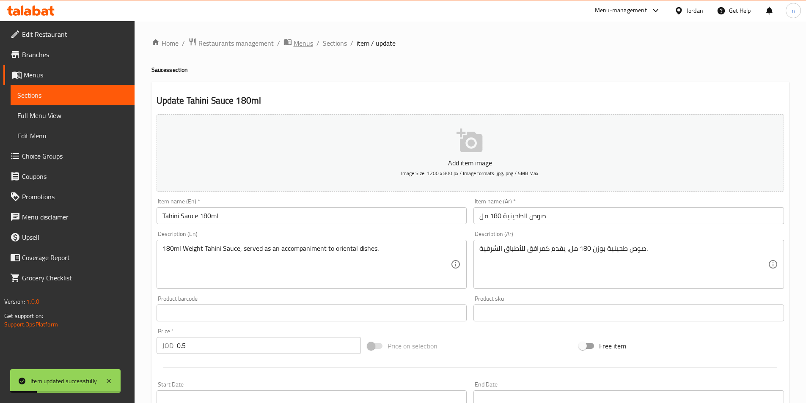
click at [310, 42] on span "Menus" at bounding box center [303, 43] width 19 height 10
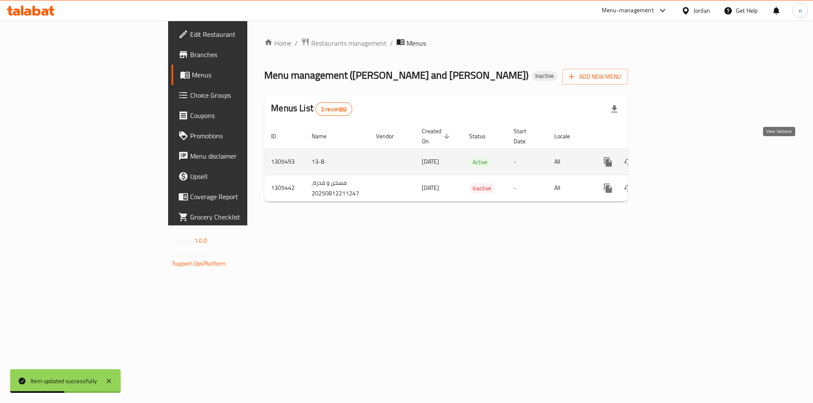
click at [674, 157] on icon "enhanced table" at bounding box center [669, 162] width 10 height 10
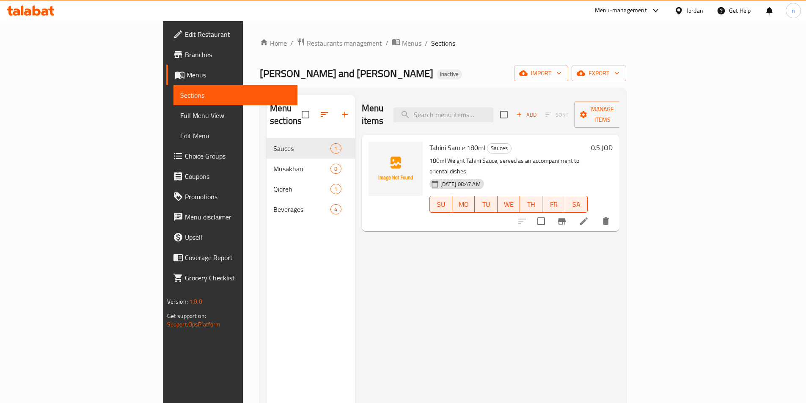
click at [185, 32] on span "Edit Restaurant" at bounding box center [238, 34] width 106 height 10
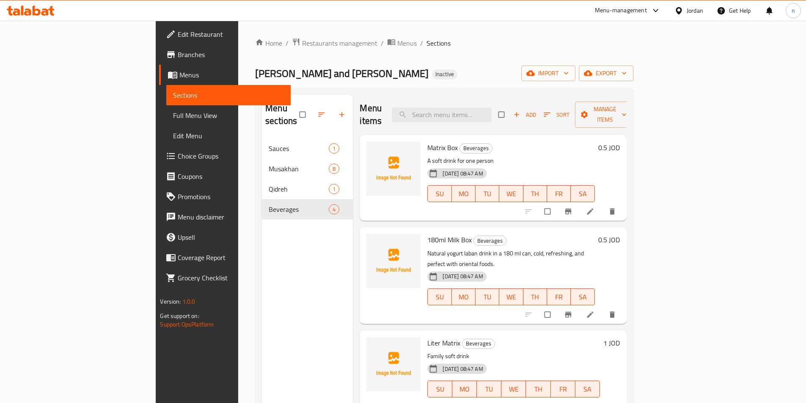
click at [173, 110] on span "Full Menu View" at bounding box center [228, 115] width 110 height 10
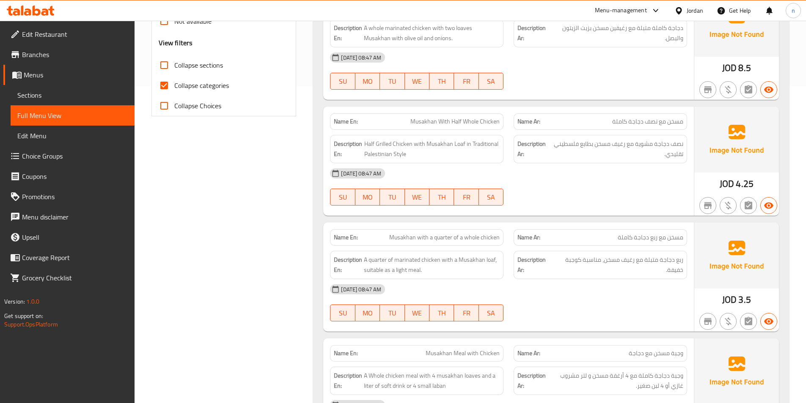
scroll to position [339, 0]
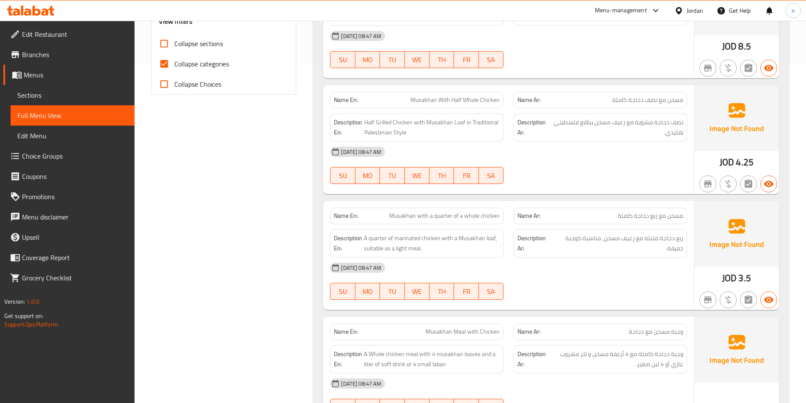
click at [195, 72] on label "Collapse categories" at bounding box center [191, 64] width 75 height 20
click at [174, 72] on input "Collapse categories" at bounding box center [164, 64] width 20 height 20
checkbox input "false"
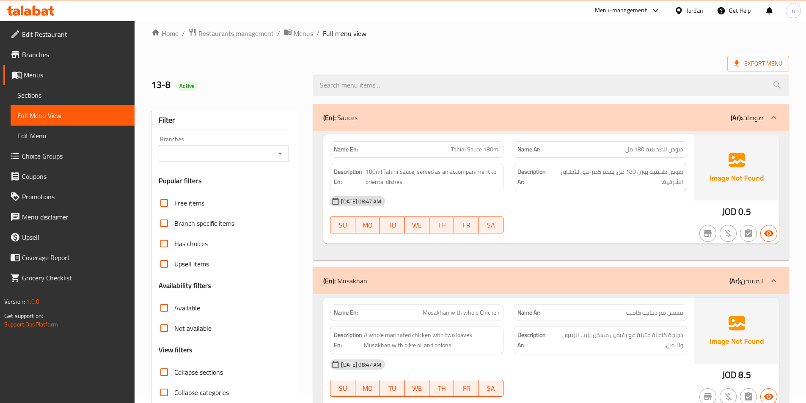
scroll to position [3, 0]
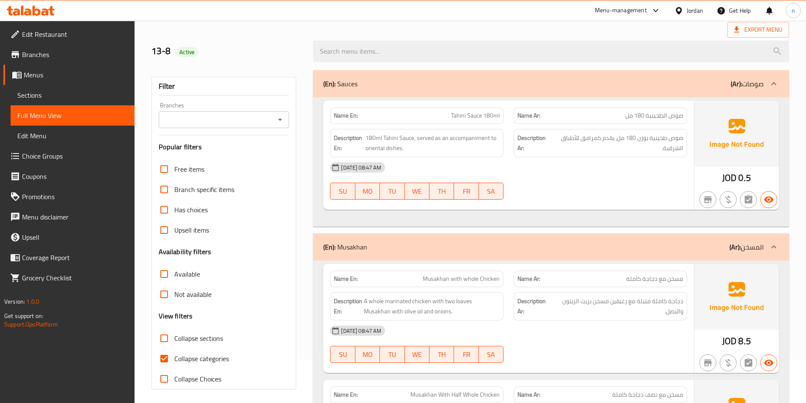
scroll to position [85, 0]
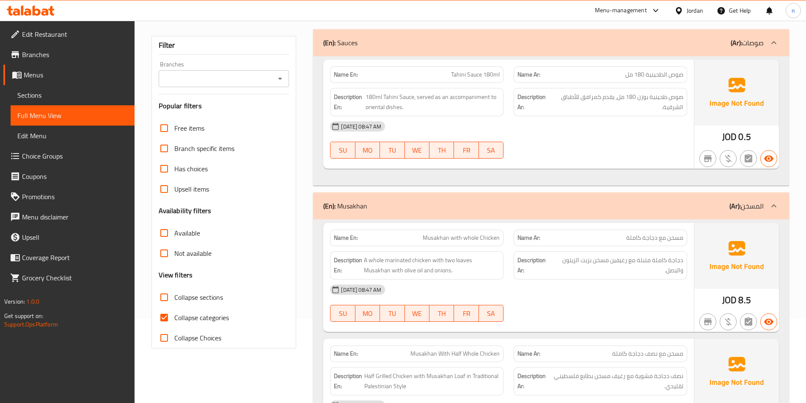
click at [224, 317] on span "Collapse categories" at bounding box center [201, 318] width 55 height 10
click at [174, 317] on input "Collapse categories" at bounding box center [164, 318] width 20 height 20
checkbox input "false"
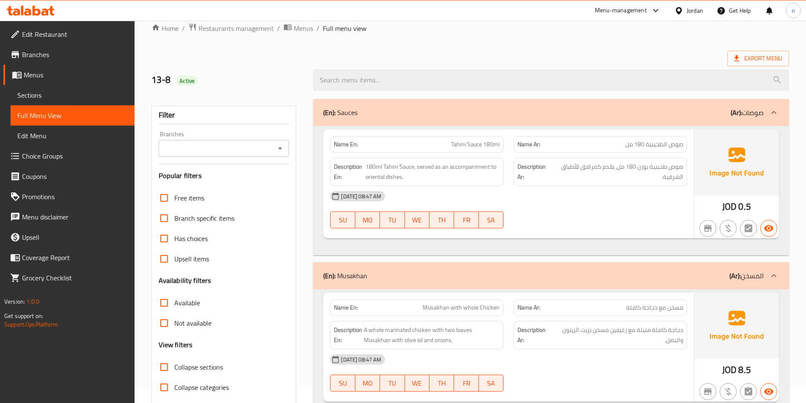
scroll to position [0, 0]
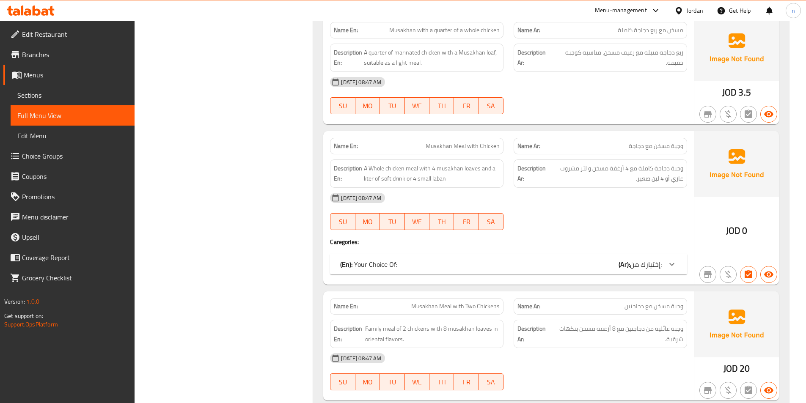
scroll to position [228, 0]
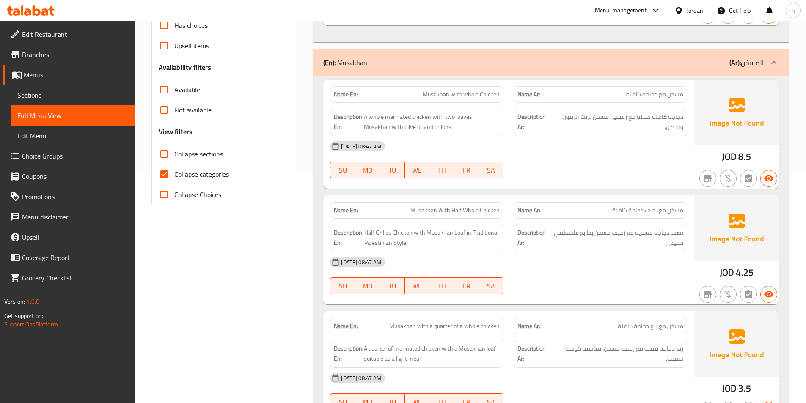
click at [196, 169] on span "Collapse categories" at bounding box center [201, 174] width 55 height 10
click at [174, 169] on input "Collapse categories" at bounding box center [164, 174] width 20 height 20
checkbox input "false"
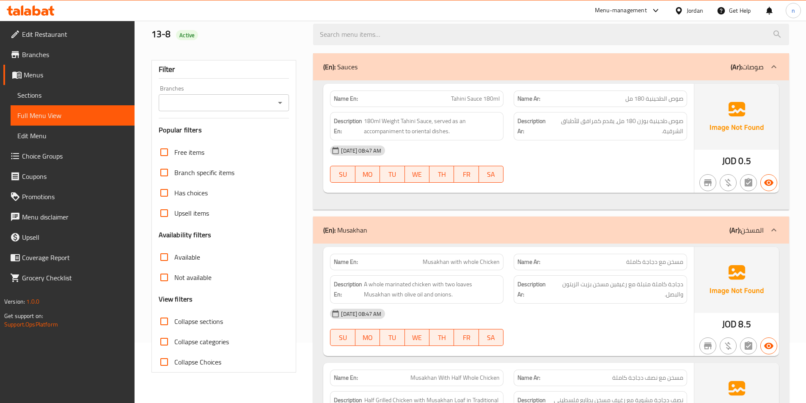
scroll to position [0, 0]
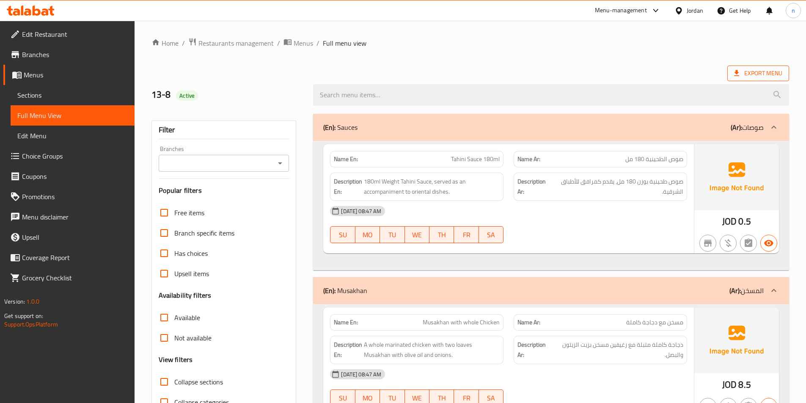
click at [774, 68] on span "Export Menu" at bounding box center [758, 73] width 48 height 11
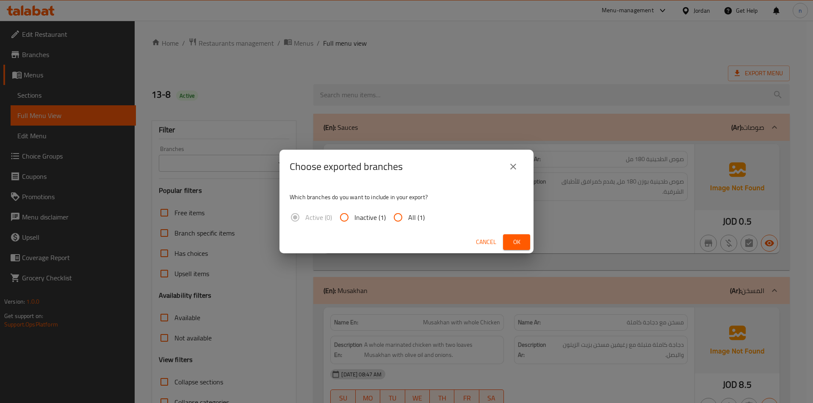
click at [397, 216] on input "All (1)" at bounding box center [398, 217] width 20 height 20
radio input "true"
click at [526, 248] on button "Ok" at bounding box center [516, 242] width 27 height 16
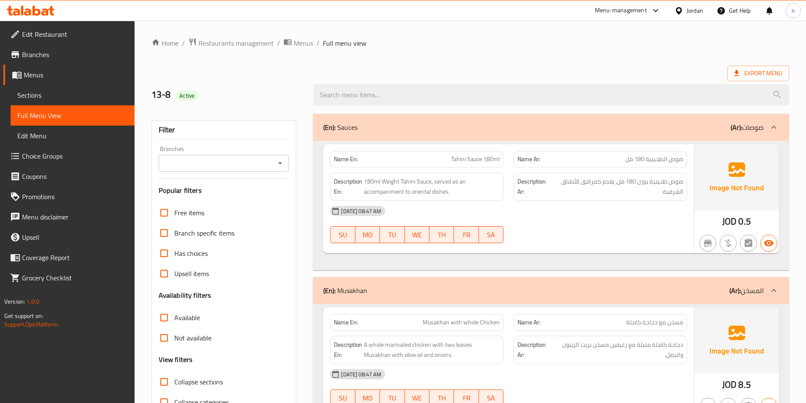
click at [2, 342] on div "Edit Restaurant Branches Menus Sections Full Menu View Edit Menu Choice Groups …" at bounding box center [67, 222] width 135 height 403
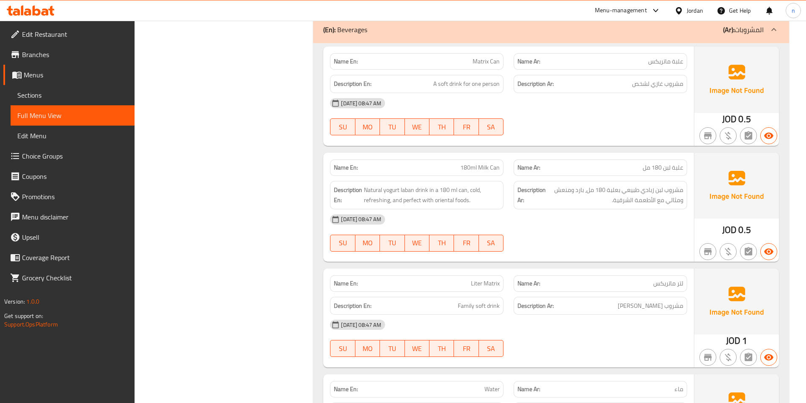
scroll to position [1797, 0]
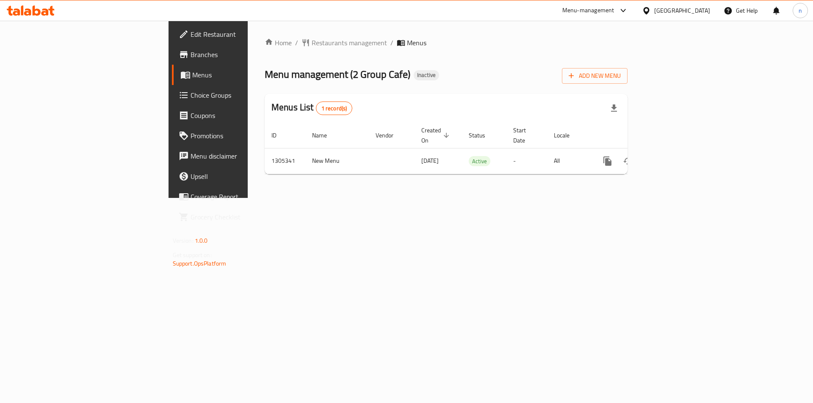
click at [172, 64] on link "Branches" at bounding box center [238, 54] width 132 height 20
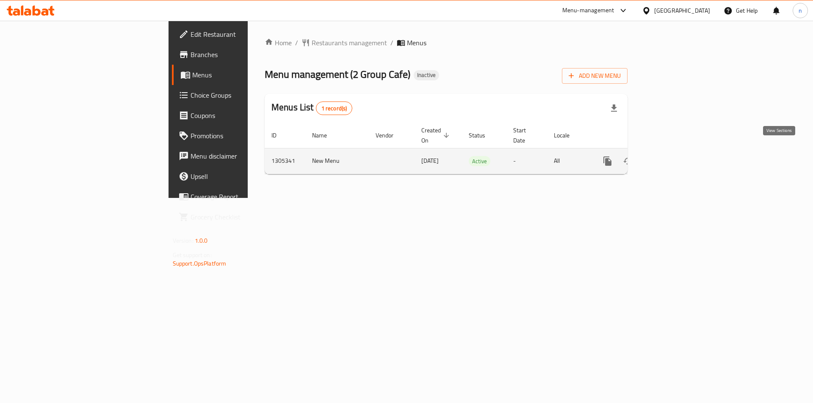
click at [673, 156] on icon "enhanced table" at bounding box center [668, 161] width 10 height 10
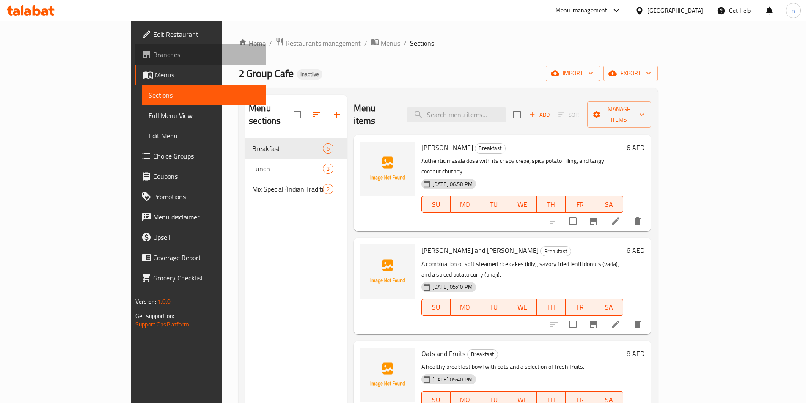
click at [153, 58] on span "Branches" at bounding box center [206, 55] width 106 height 10
